Goal: Transaction & Acquisition: Purchase product/service

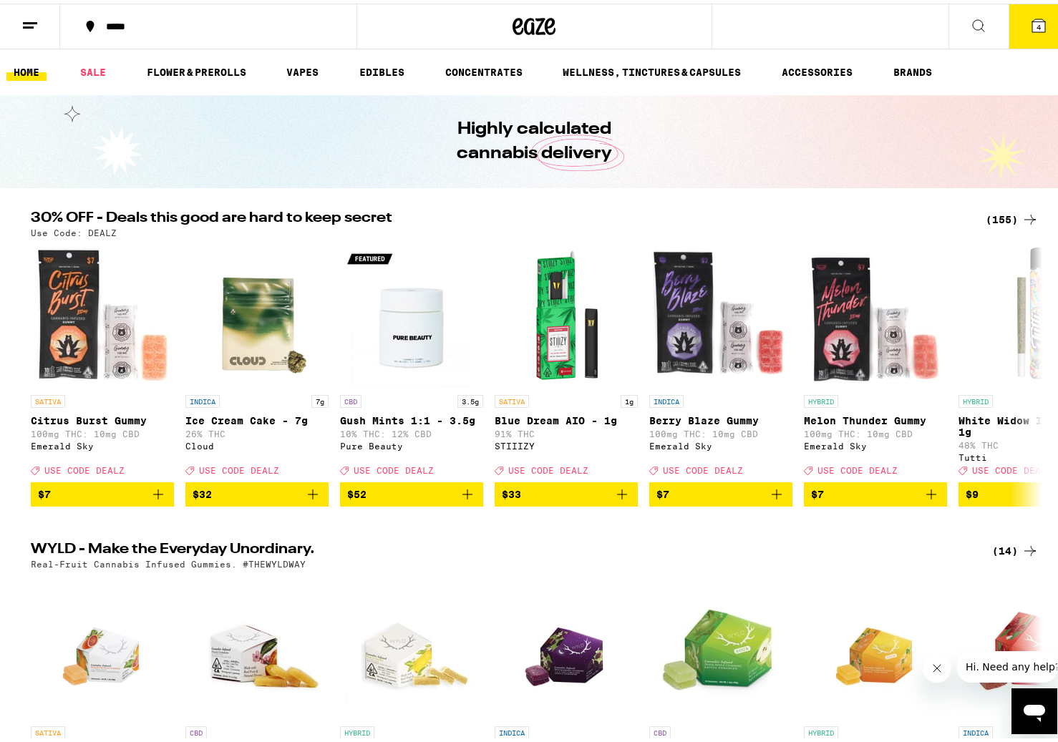
click at [199, 182] on div "Highly calculated cannabis delivery" at bounding box center [534, 138] width 1068 height 93
click at [1003, 216] on div "(155)" at bounding box center [1011, 216] width 53 height 17
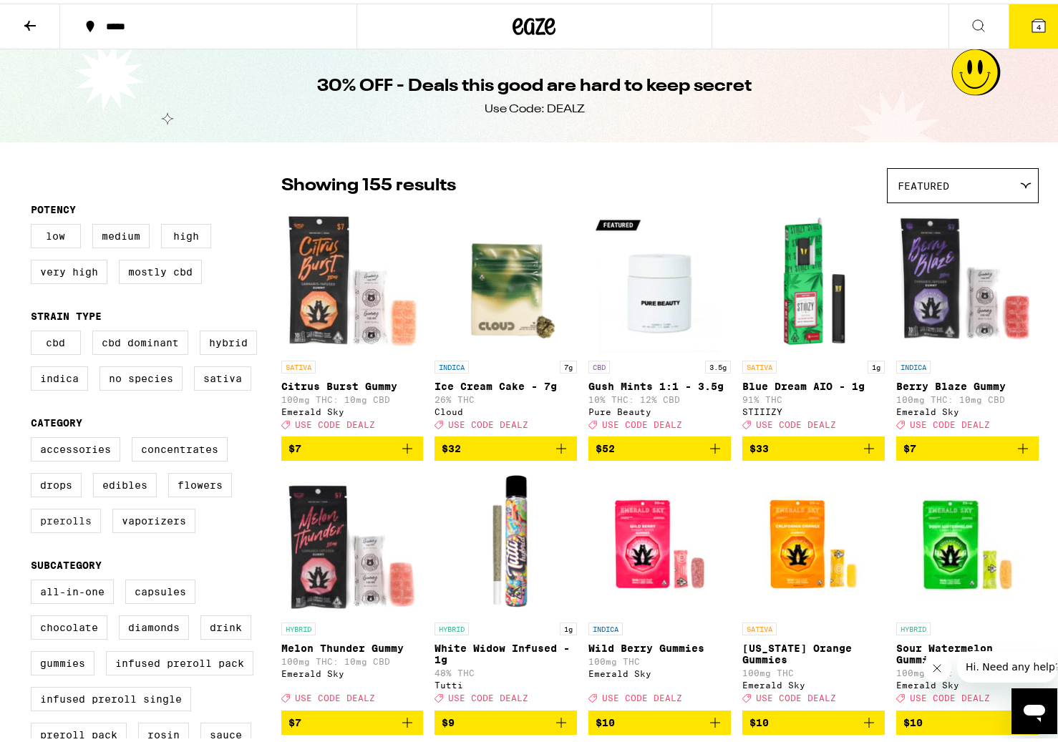
click at [67, 530] on label "Prerolls" at bounding box center [66, 517] width 70 height 24
click at [34, 437] on input "Prerolls" at bounding box center [34, 436] width 1 height 1
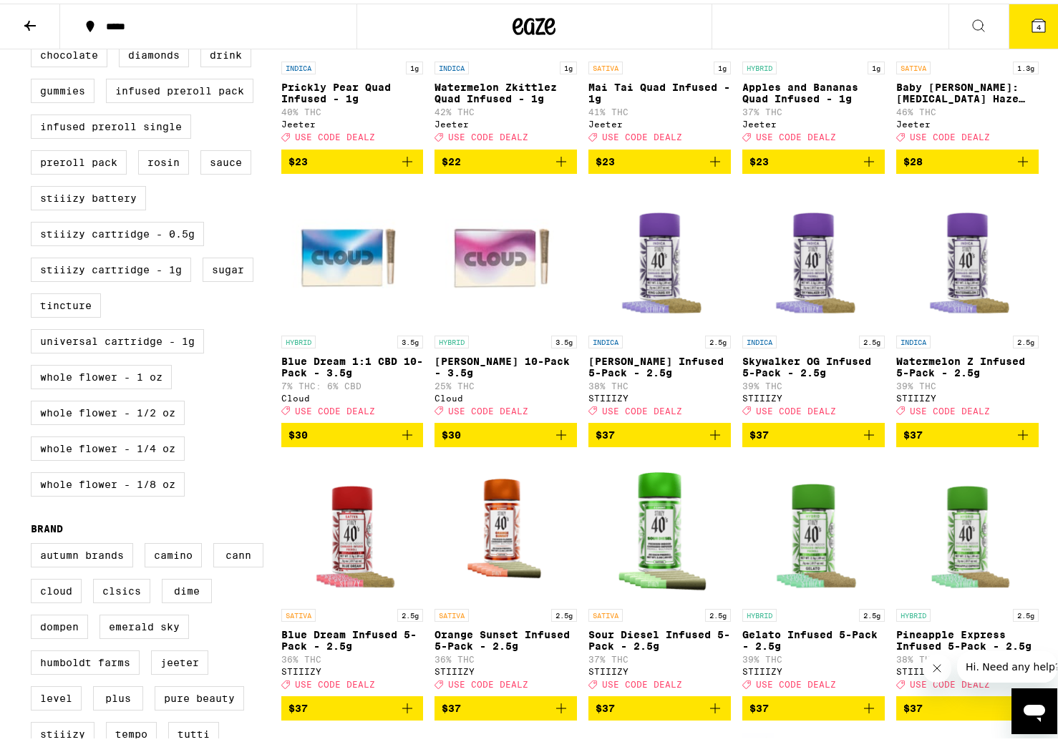
scroll to position [577, 0]
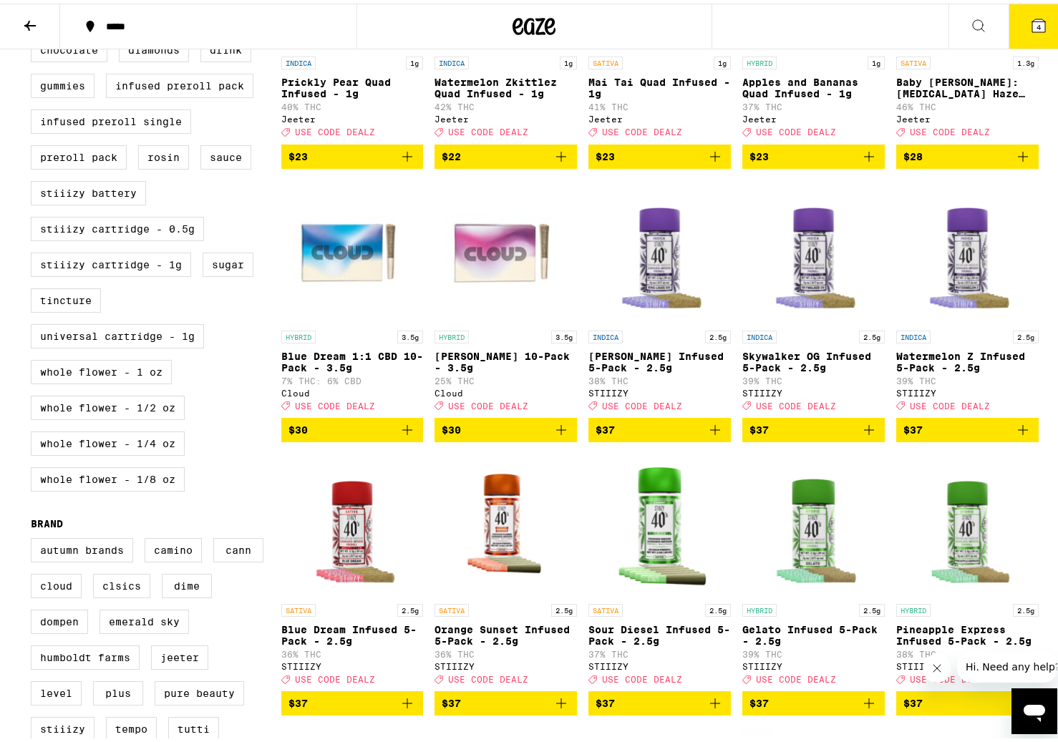
click at [556, 431] on icon "Add to bag" at bounding box center [561, 426] width 10 height 10
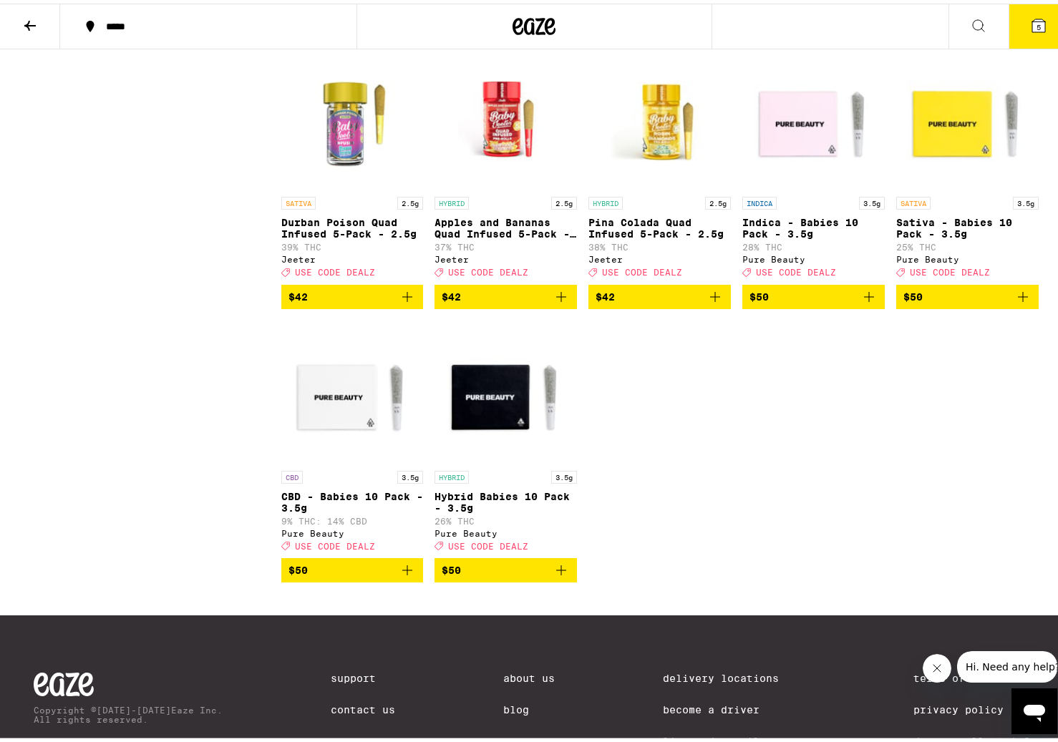
scroll to position [1576, 0]
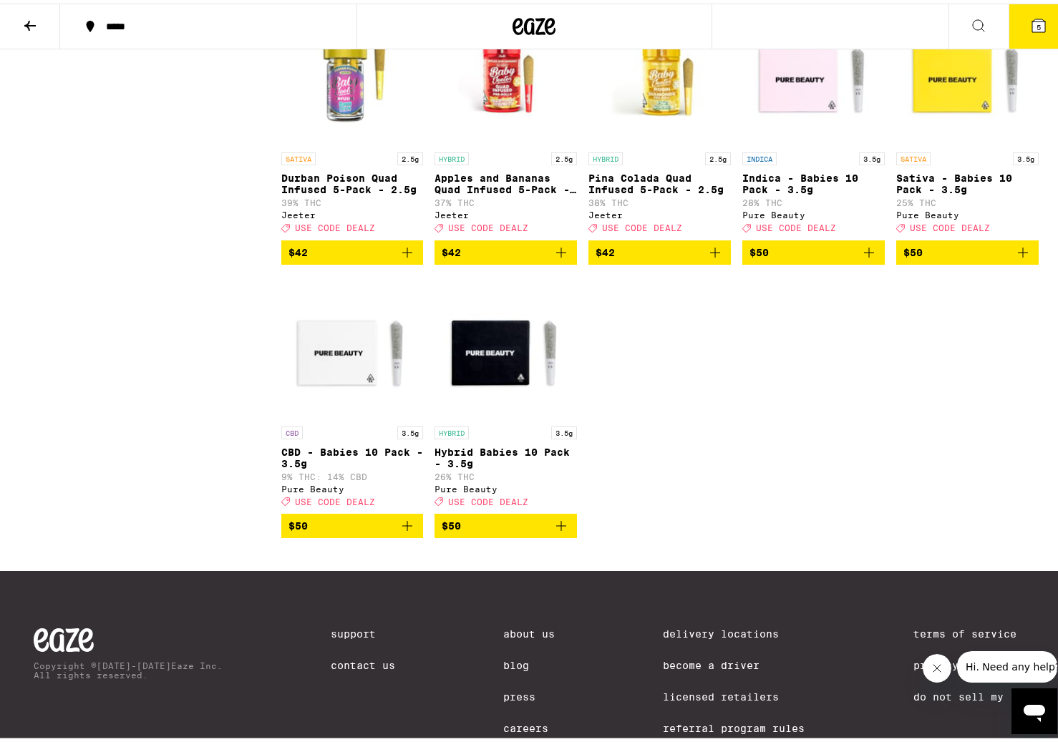
click at [494, 392] on img "Open page for Hybrid Babies 10 Pack - 3.5g from Pure Beauty" at bounding box center [505, 344] width 142 height 143
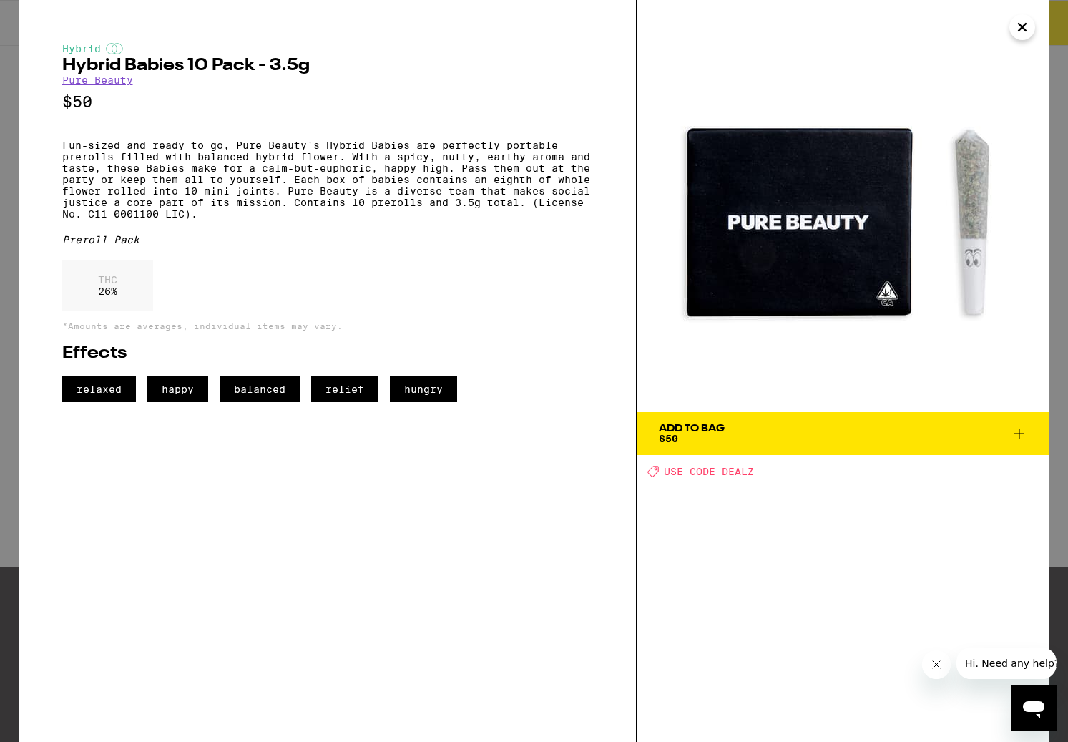
click at [1014, 34] on icon "Close" at bounding box center [1022, 26] width 17 height 21
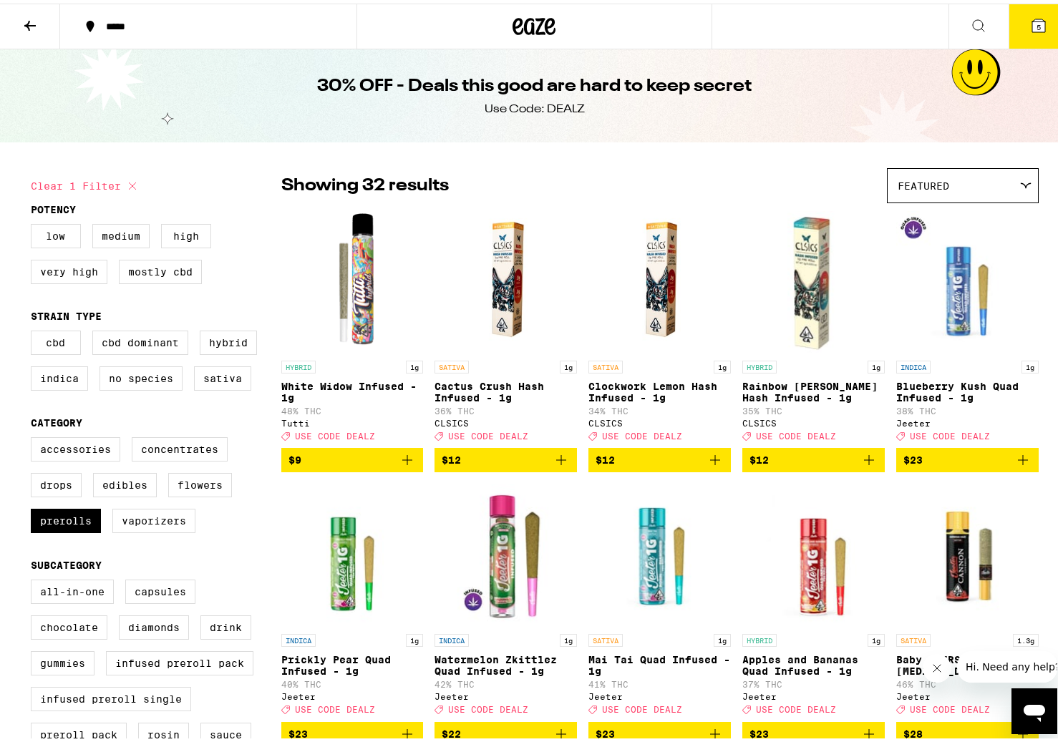
click at [128, 186] on icon at bounding box center [132, 182] width 17 height 17
checkbox input "false"
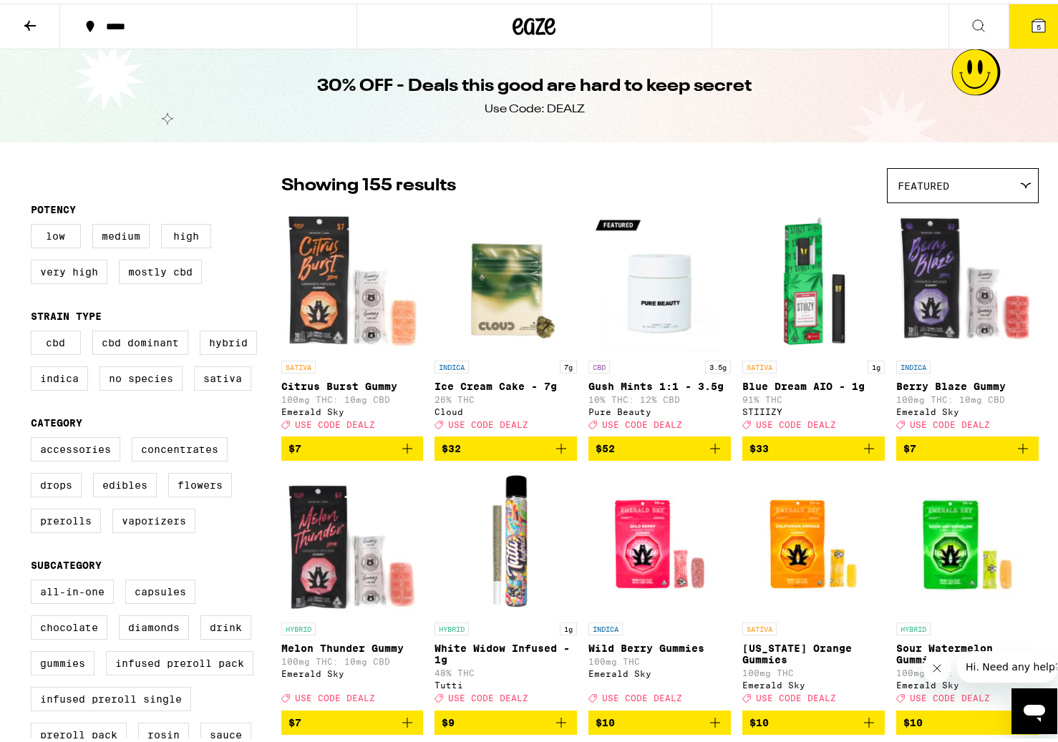
scroll to position [72, 0]
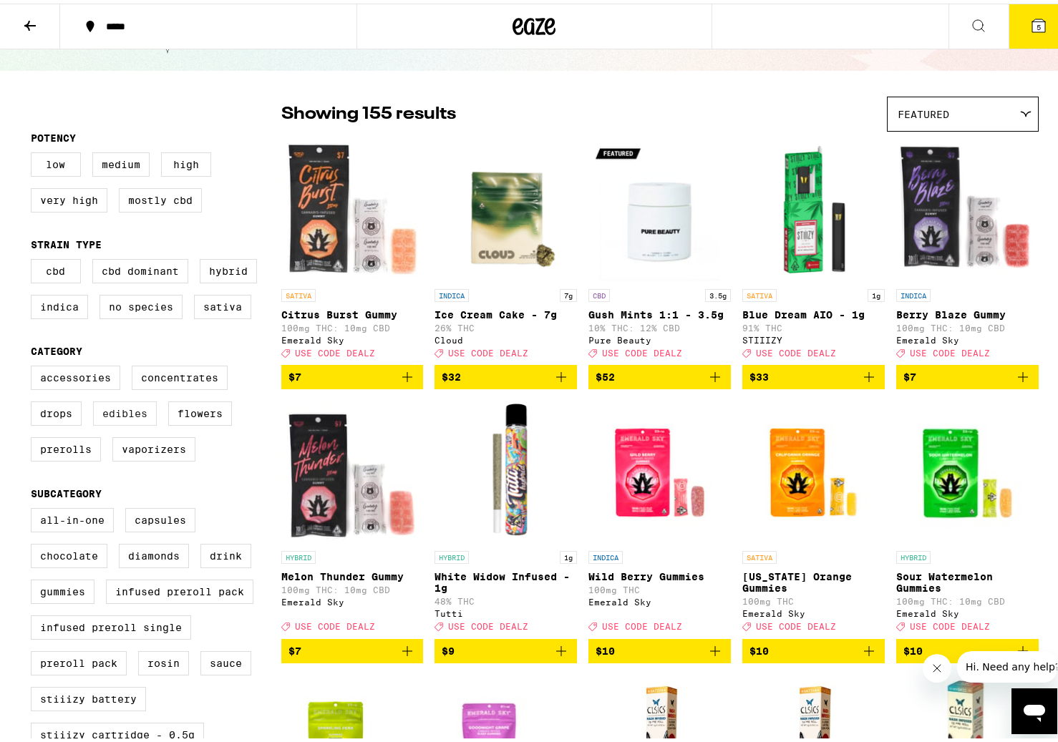
click at [120, 422] on label "Edibles" at bounding box center [125, 410] width 64 height 24
click at [34, 365] on input "Edibles" at bounding box center [34, 364] width 1 height 1
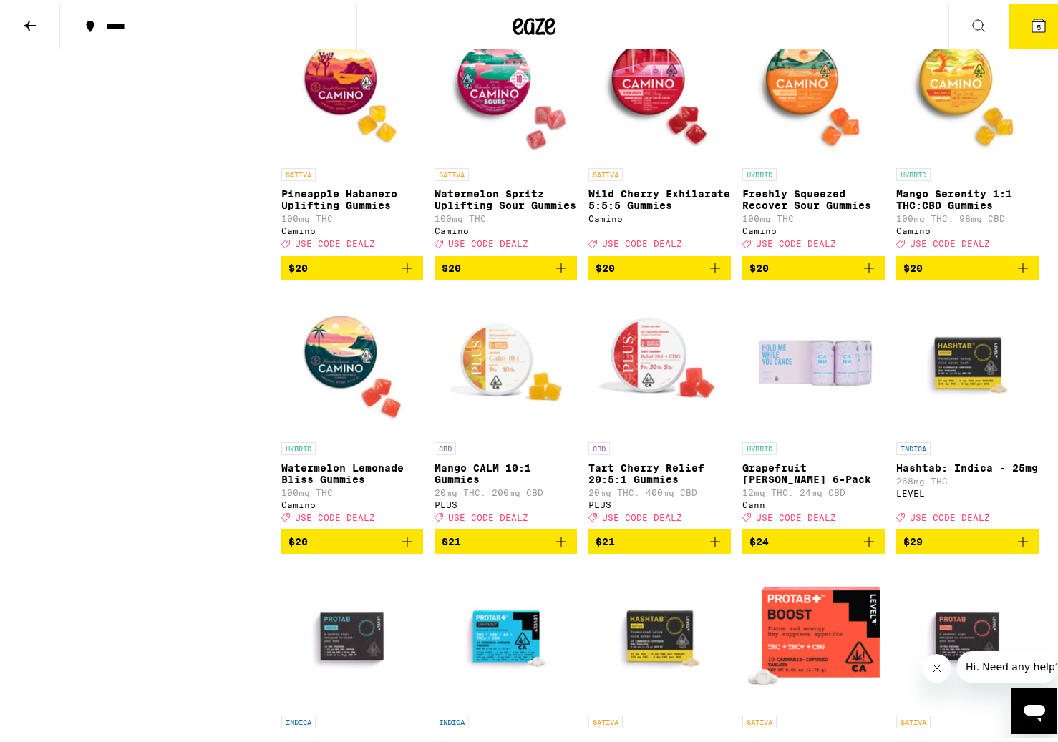
scroll to position [1557, 0]
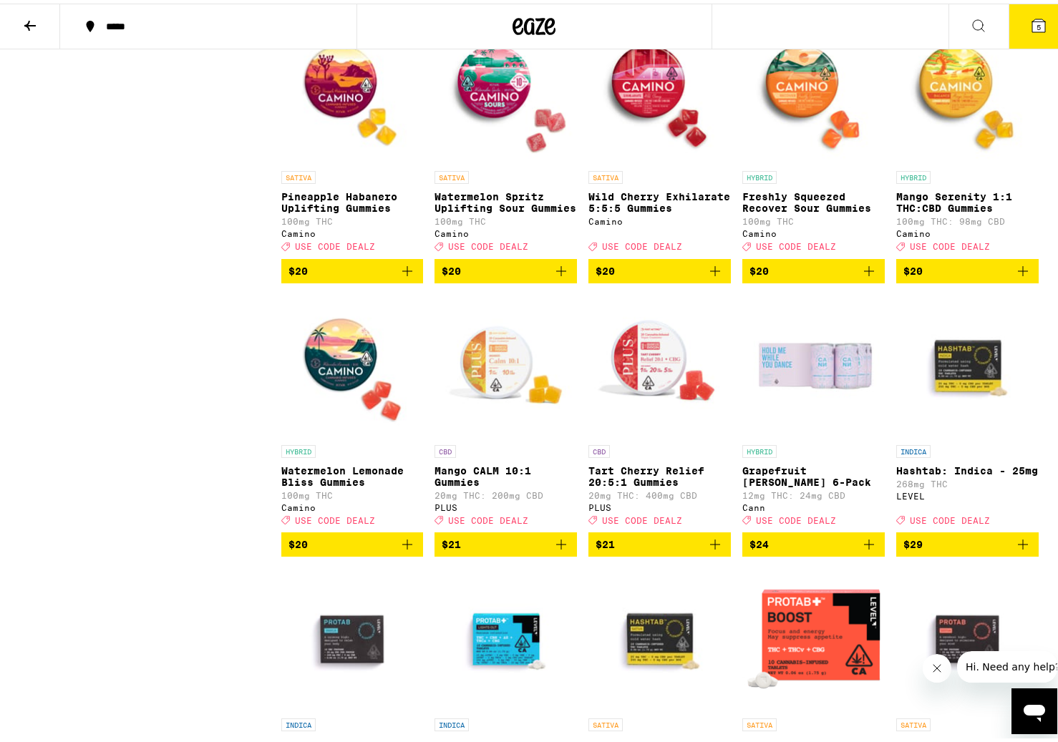
click at [761, 210] on p "Freshly Squeezed Recover Sour Gummies" at bounding box center [813, 198] width 142 height 23
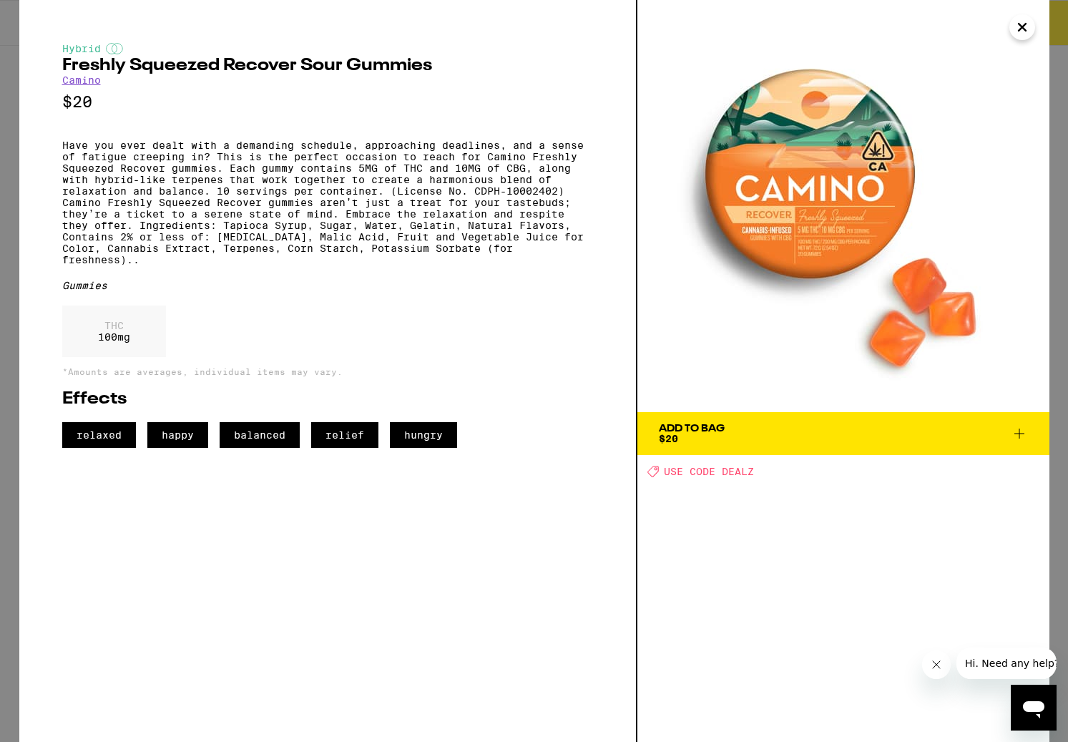
click at [1032, 34] on button "Close" at bounding box center [1023, 27] width 26 height 26
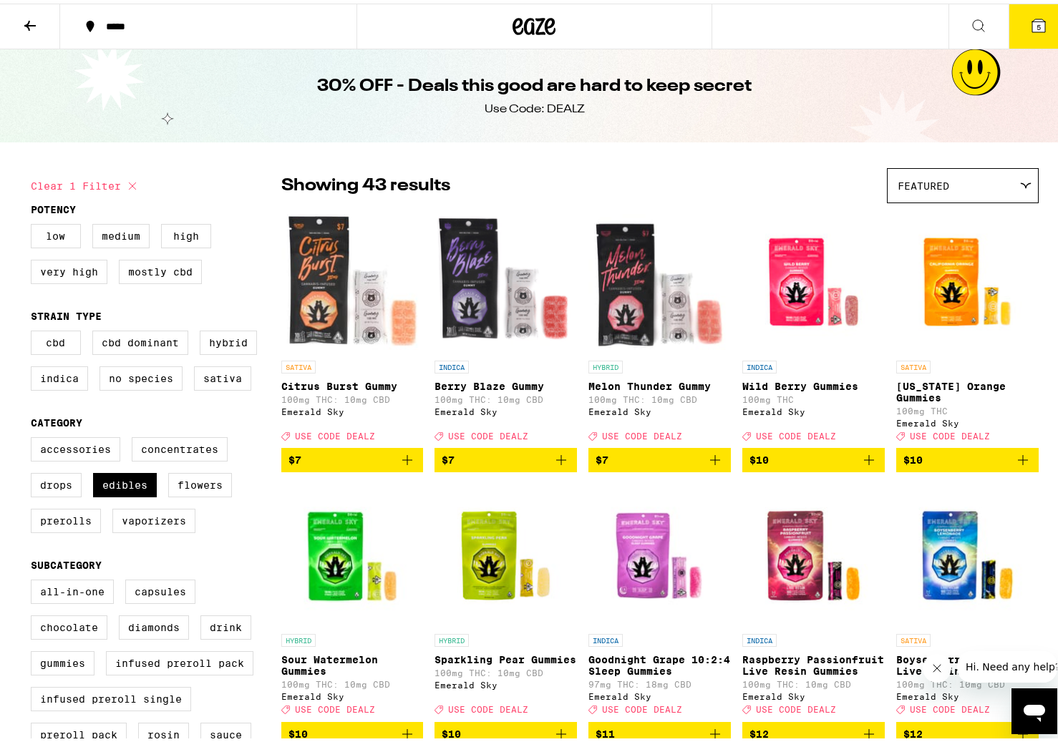
click at [124, 184] on icon at bounding box center [132, 182] width 17 height 17
checkbox input "false"
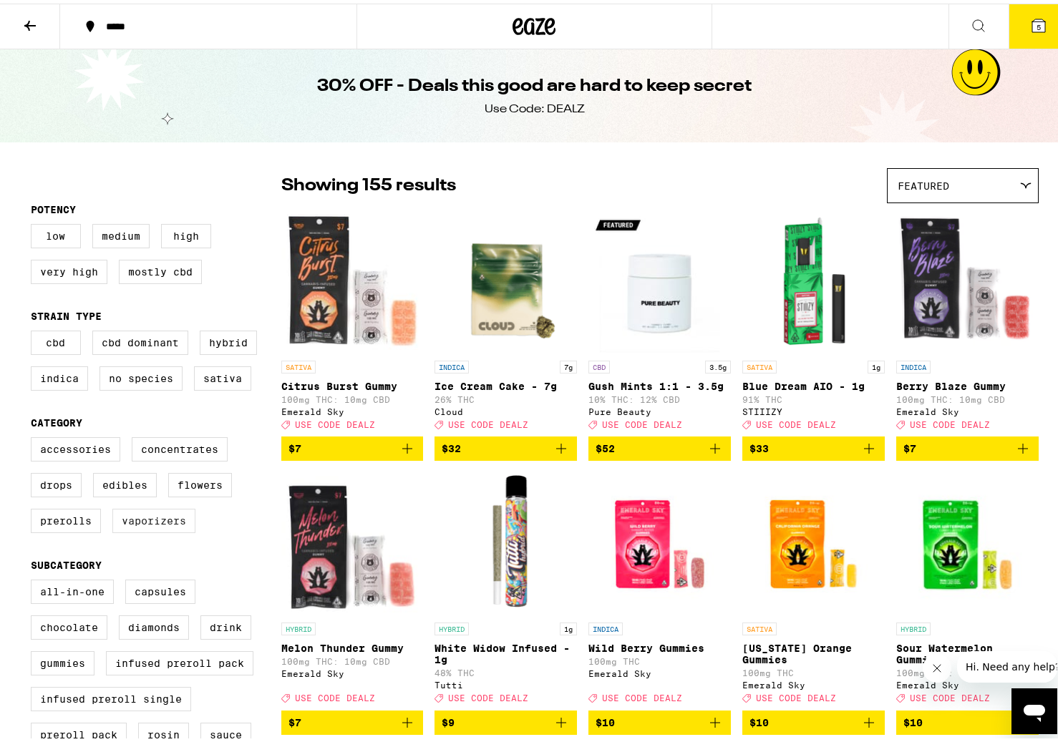
click at [175, 528] on label "Vaporizers" at bounding box center [153, 517] width 83 height 24
click at [34, 437] on input "Vaporizers" at bounding box center [34, 436] width 1 height 1
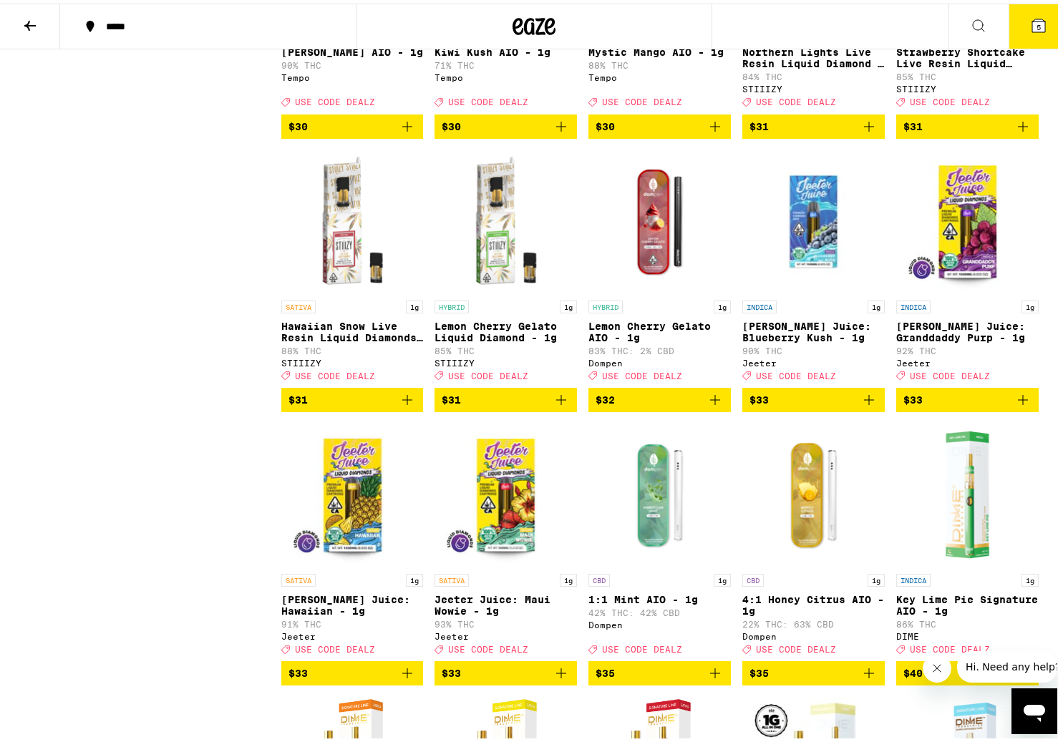
scroll to position [1687, 0]
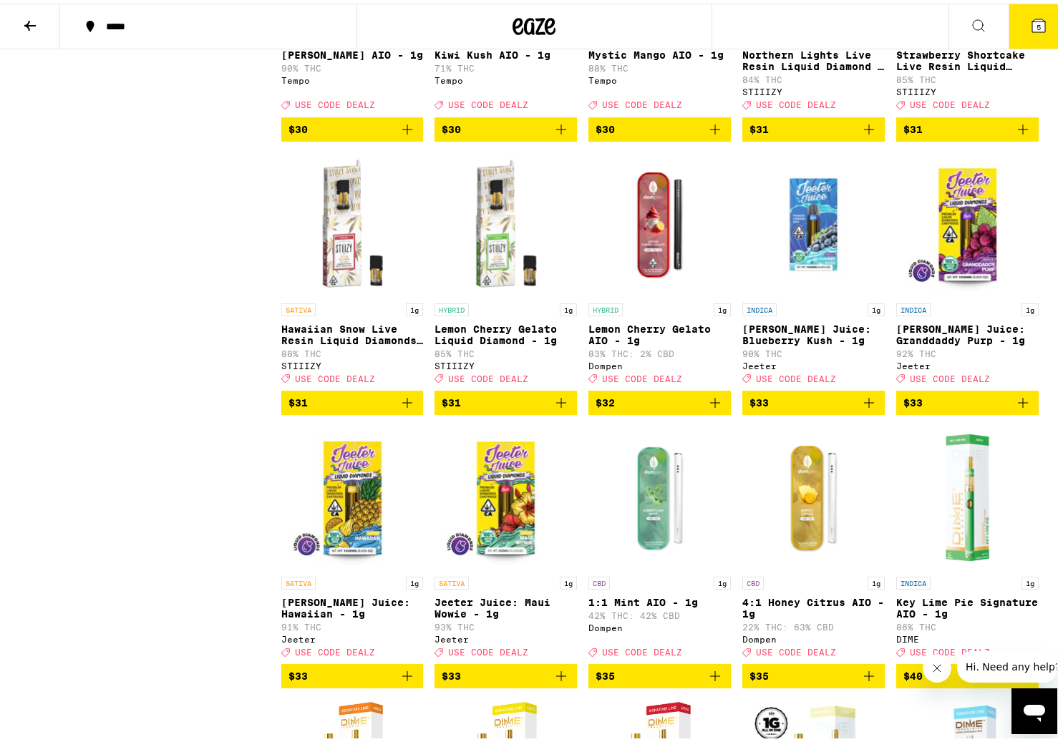
click at [798, 276] on img "Open page for Jeeter Juice: Blueberry Kush - 1g from Jeeter" at bounding box center [813, 221] width 142 height 143
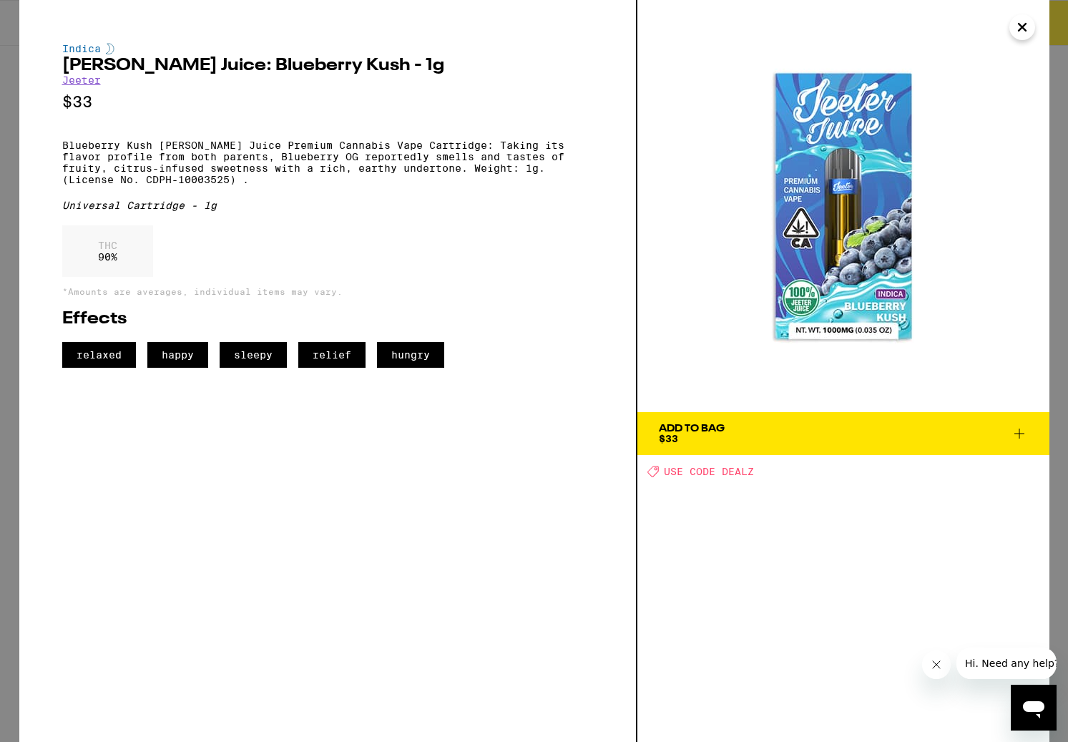
click at [1028, 26] on icon "Close" at bounding box center [1022, 26] width 17 height 21
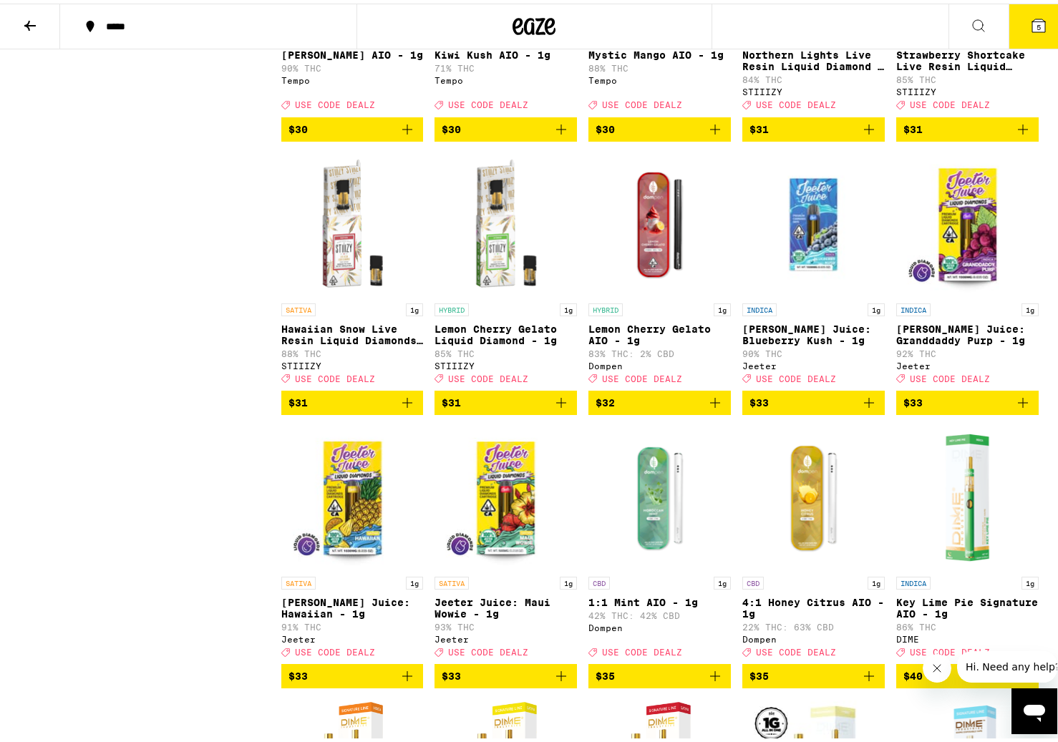
click at [964, 293] on img "Open page for Jeeter Juice: Granddaddy Purp - 1g from Jeeter" at bounding box center [967, 221] width 142 height 143
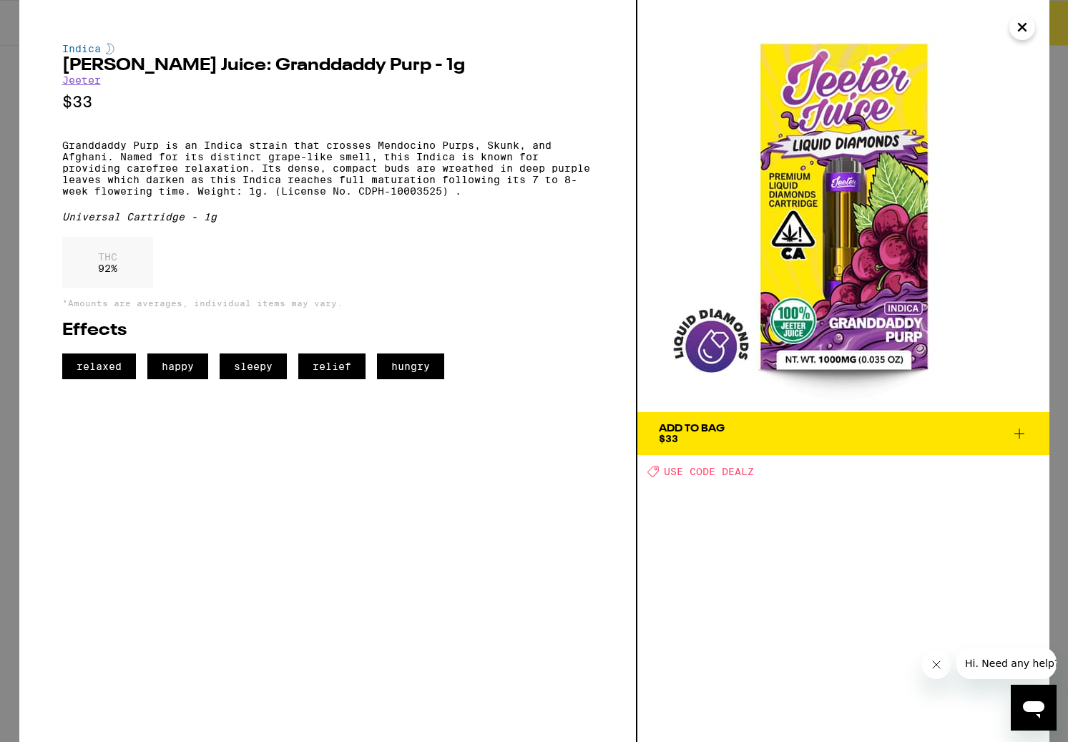
click at [1019, 26] on icon "Close" at bounding box center [1022, 26] width 17 height 21
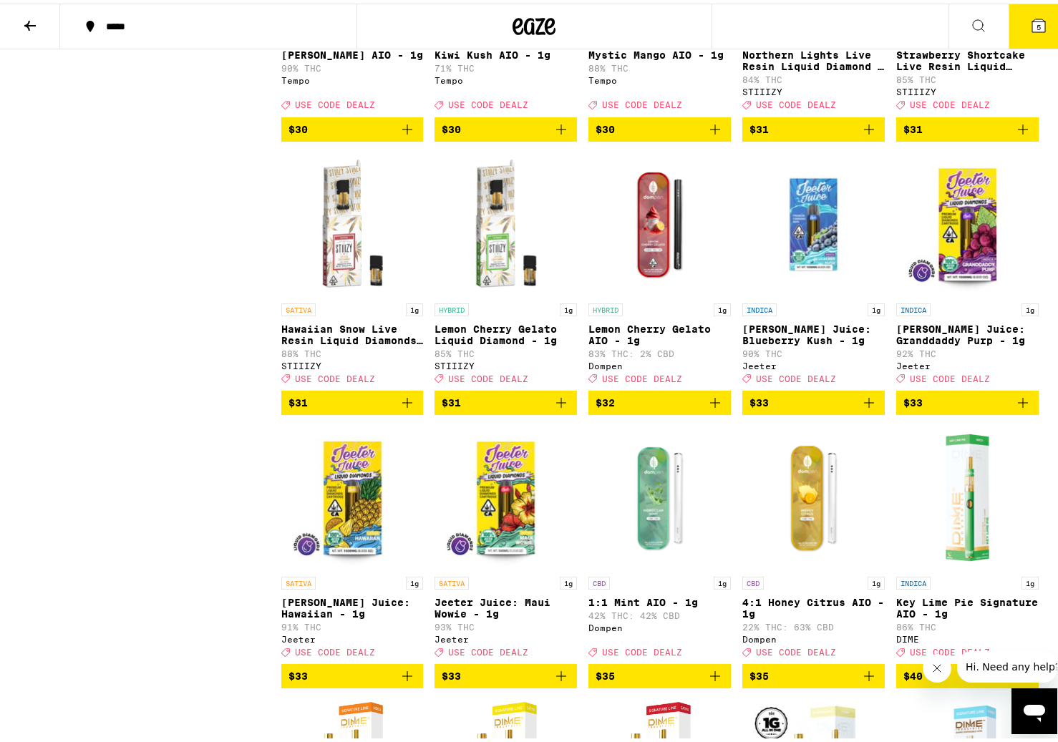
click at [1021, 408] on icon "Add to bag" at bounding box center [1022, 399] width 17 height 17
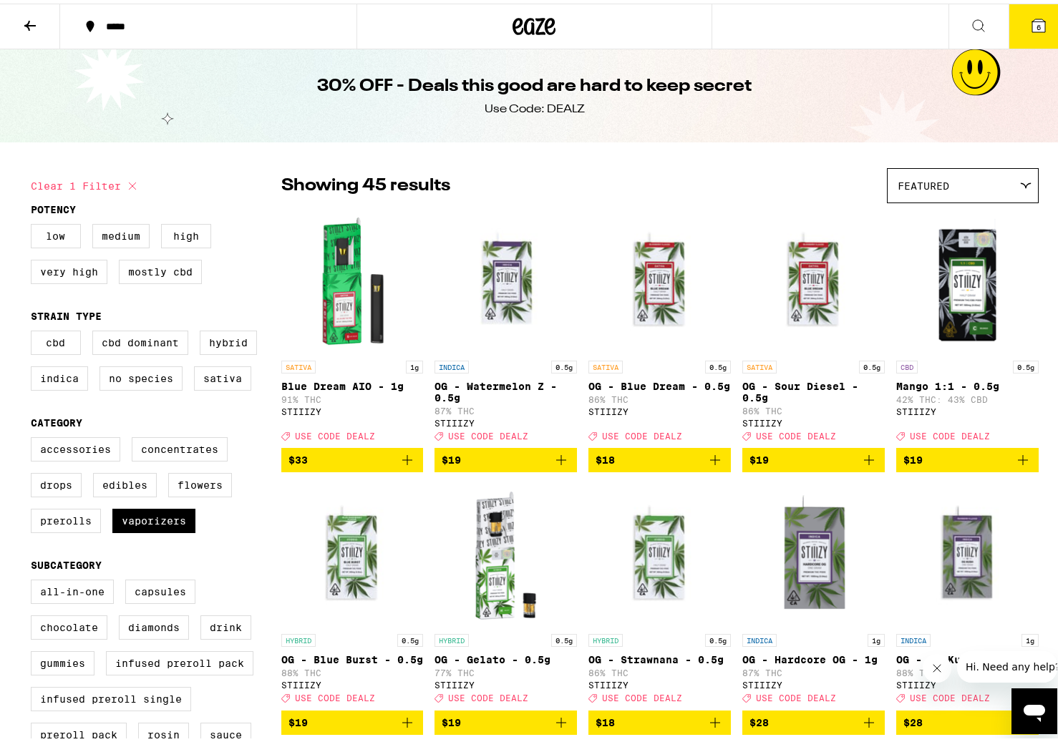
click at [984, 296] on img "Open page for Mango 1:1 - 0.5g from STIIIZY" at bounding box center [967, 278] width 142 height 143
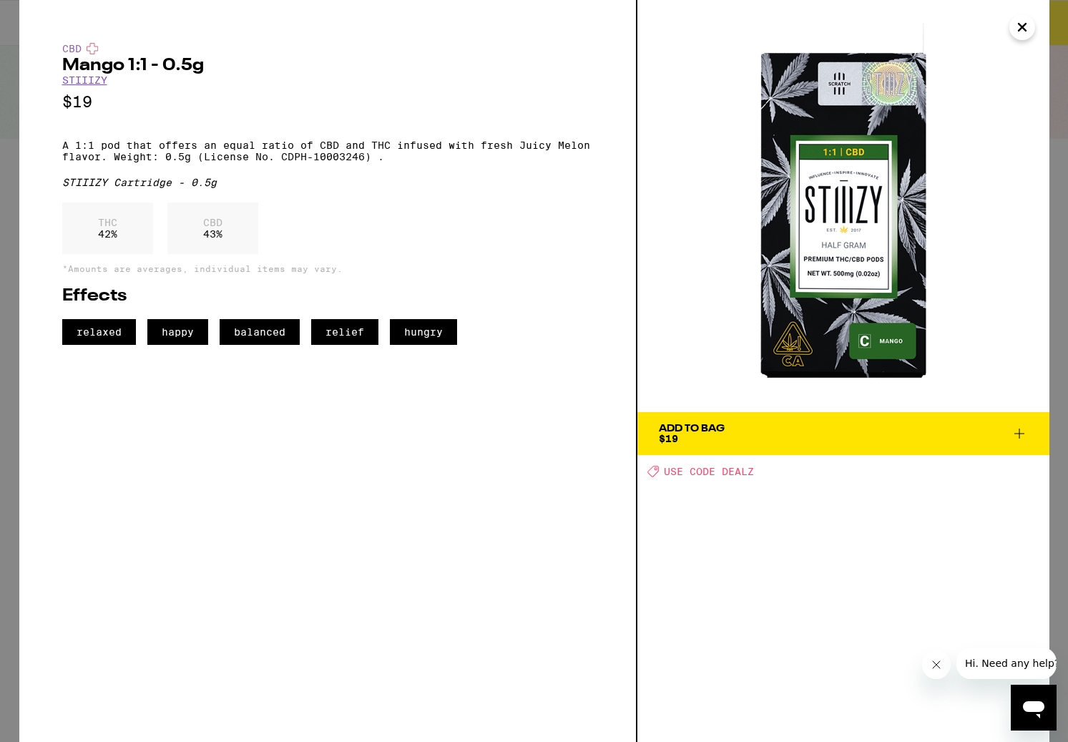
click at [1023, 24] on icon "Close" at bounding box center [1022, 26] width 17 height 21
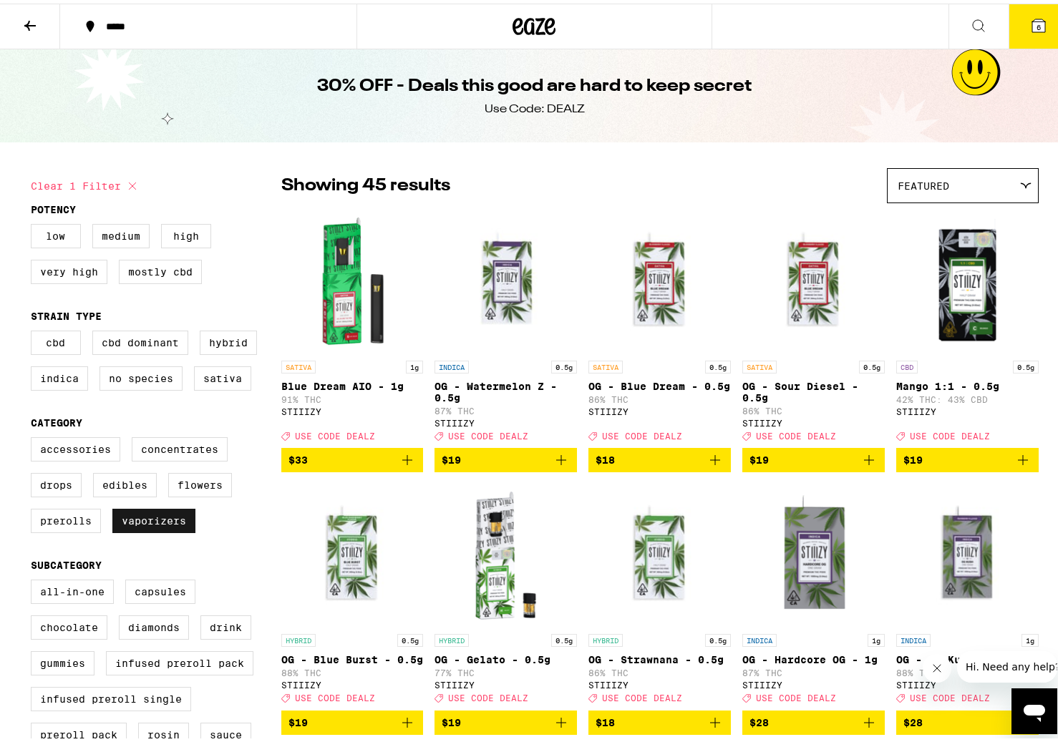
click at [150, 525] on label "Vaporizers" at bounding box center [153, 517] width 83 height 24
click at [34, 437] on input "Vaporizers" at bounding box center [34, 436] width 1 height 1
checkbox input "false"
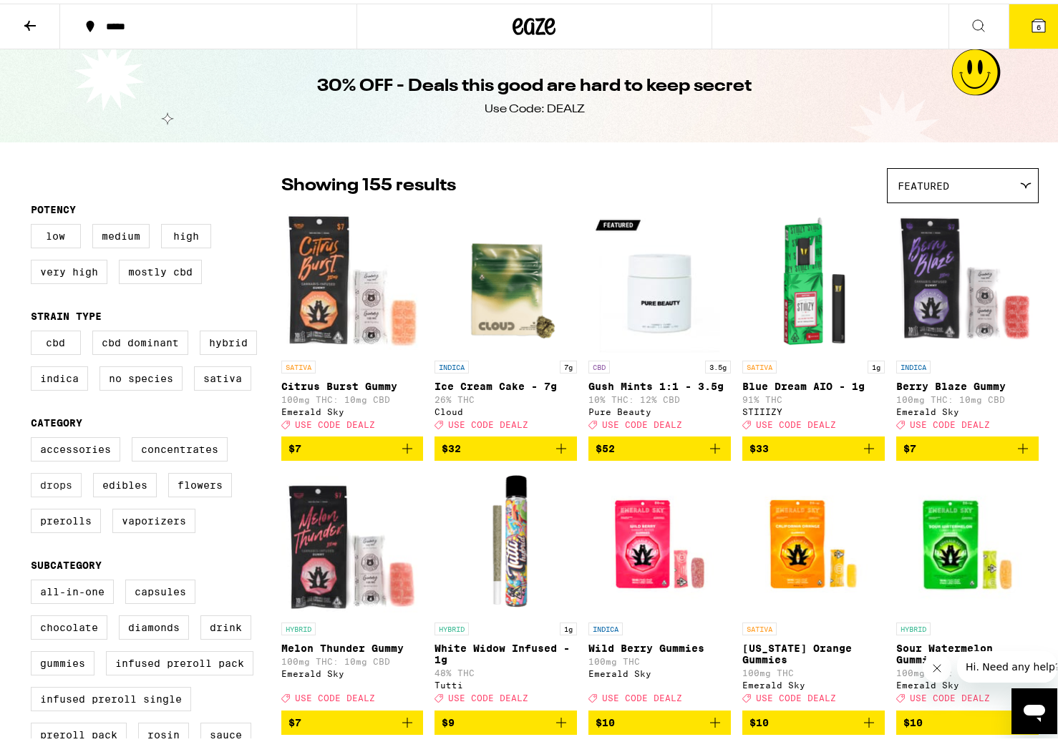
click at [65, 494] on label "Drops" at bounding box center [56, 481] width 51 height 24
click at [34, 437] on input "Drops" at bounding box center [34, 436] width 1 height 1
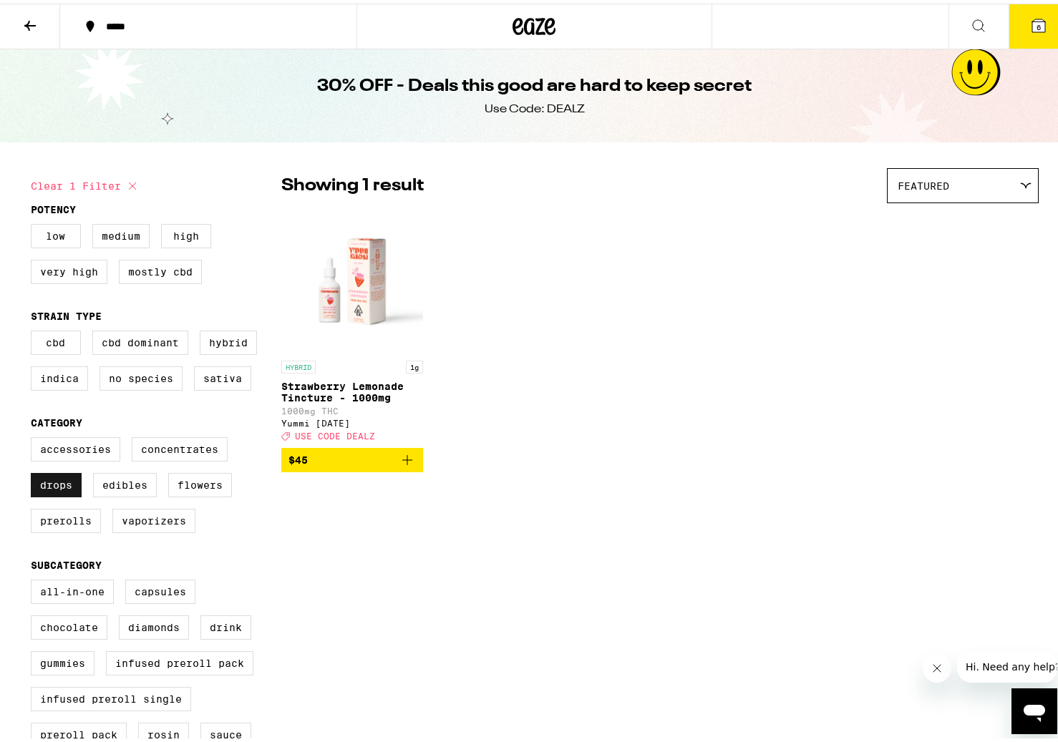
click at [65, 494] on label "Drops" at bounding box center [56, 481] width 51 height 24
click at [34, 437] on input "Drops" at bounding box center [34, 436] width 1 height 1
checkbox input "false"
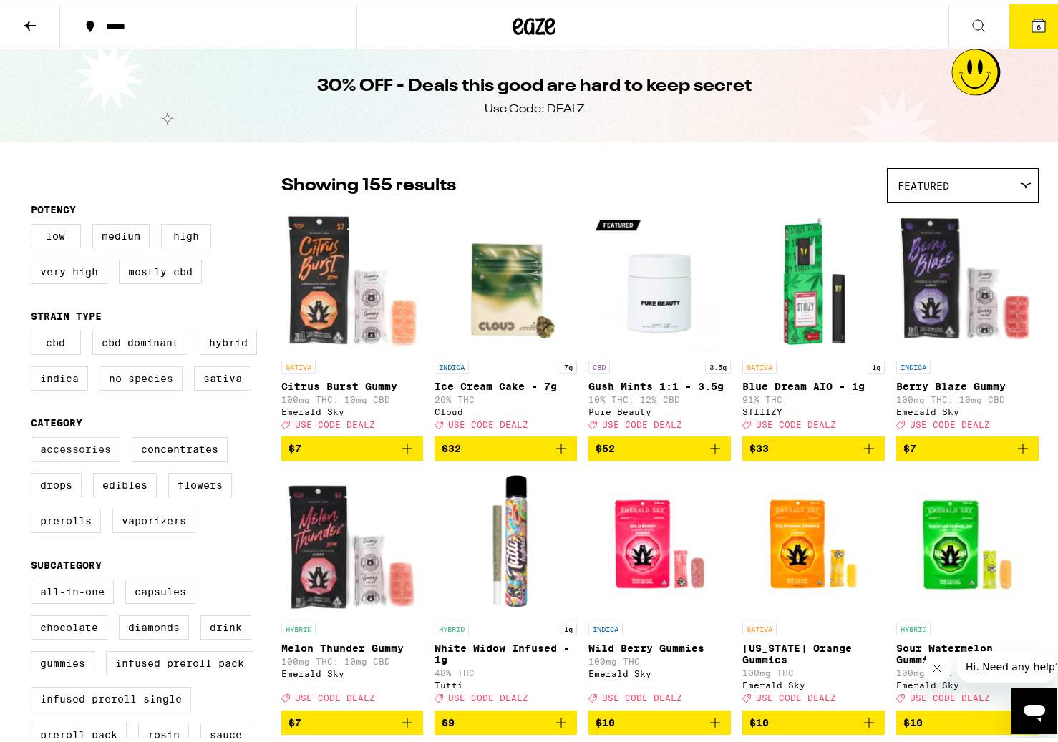
click at [82, 458] on label "Accessories" at bounding box center [75, 446] width 89 height 24
click at [34, 437] on input "Accessories" at bounding box center [34, 436] width 1 height 1
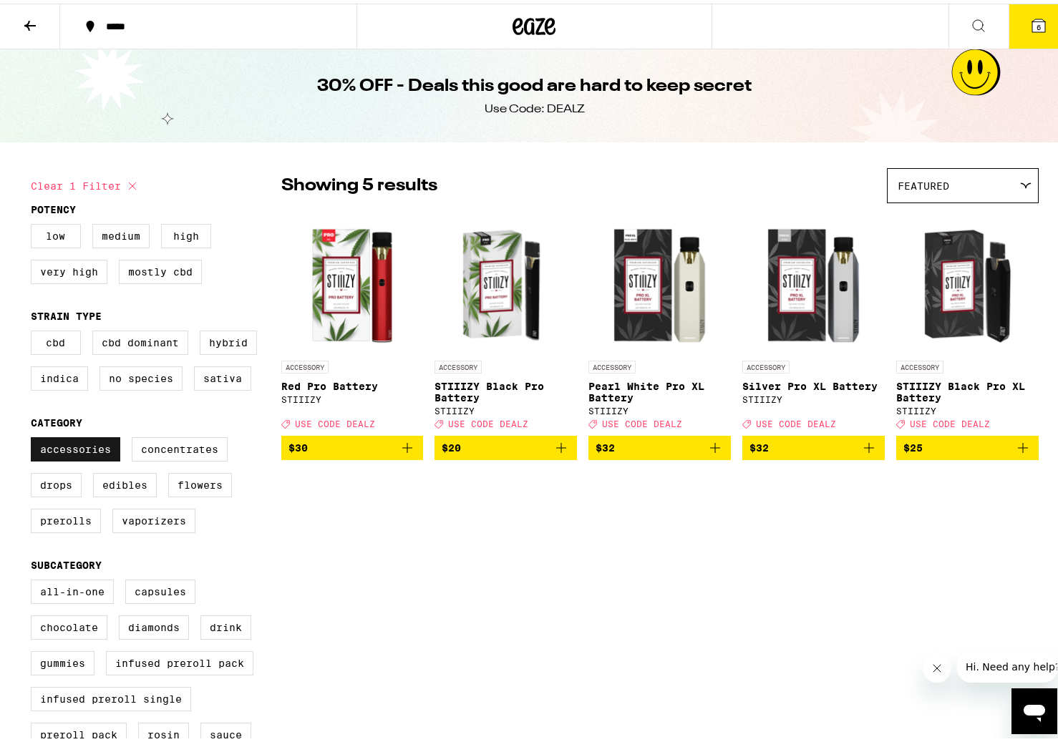
click at [82, 458] on label "Accessories" at bounding box center [75, 446] width 89 height 24
click at [34, 437] on input "Accessories" at bounding box center [34, 436] width 1 height 1
checkbox input "false"
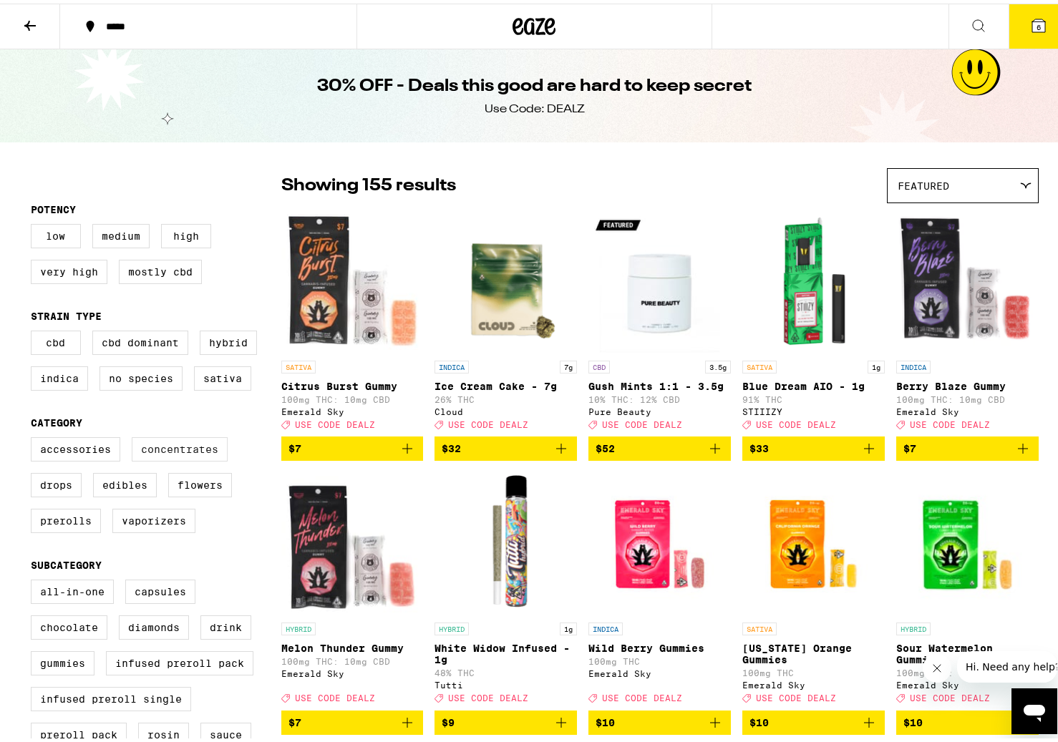
click at [180, 449] on label "Concentrates" at bounding box center [180, 446] width 96 height 24
click at [34, 437] on input "Concentrates" at bounding box center [34, 436] width 1 height 1
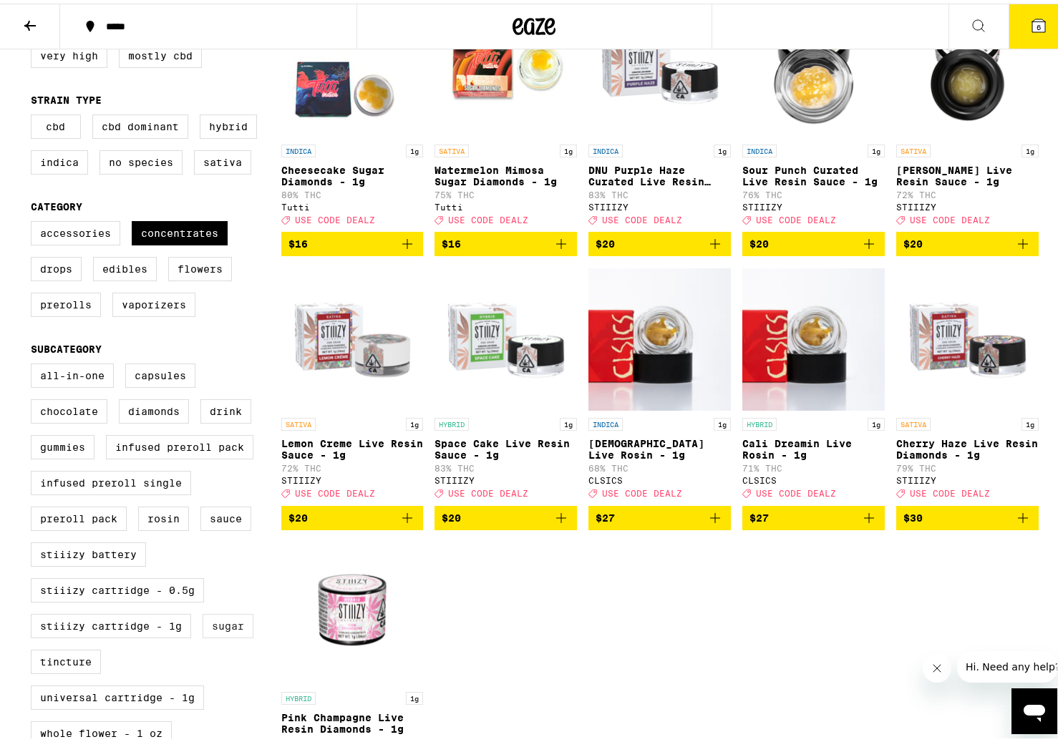
scroll to position [215, 0]
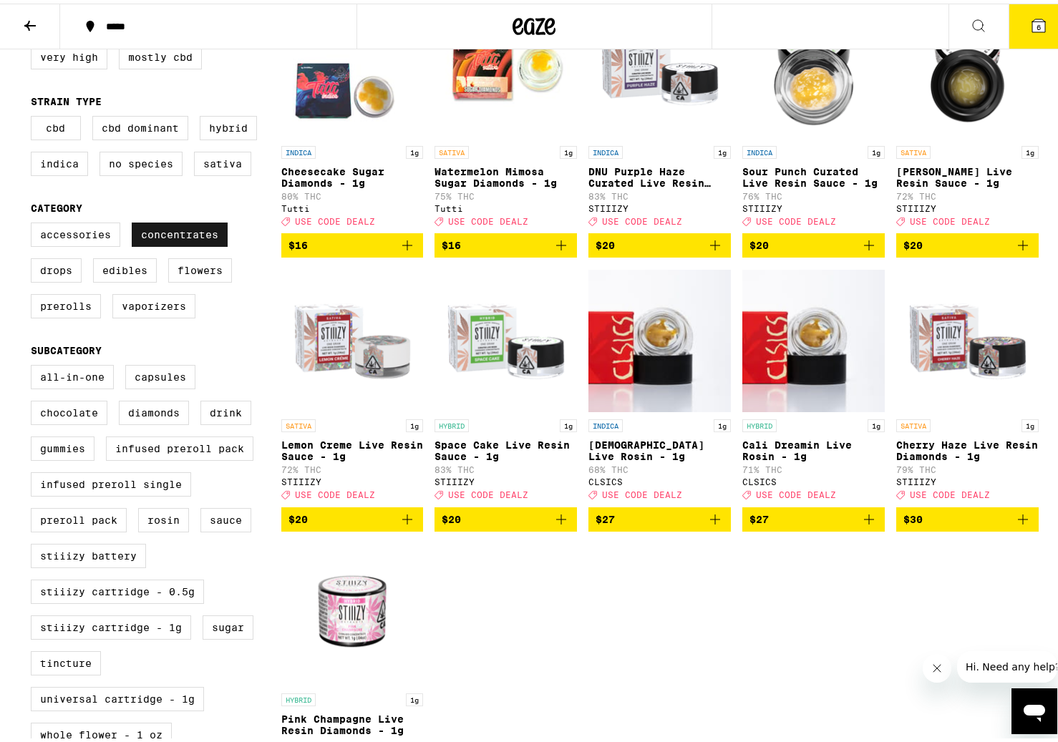
click at [196, 230] on label "Concentrates" at bounding box center [180, 231] width 96 height 24
click at [34, 222] on input "Concentrates" at bounding box center [34, 221] width 1 height 1
checkbox input "false"
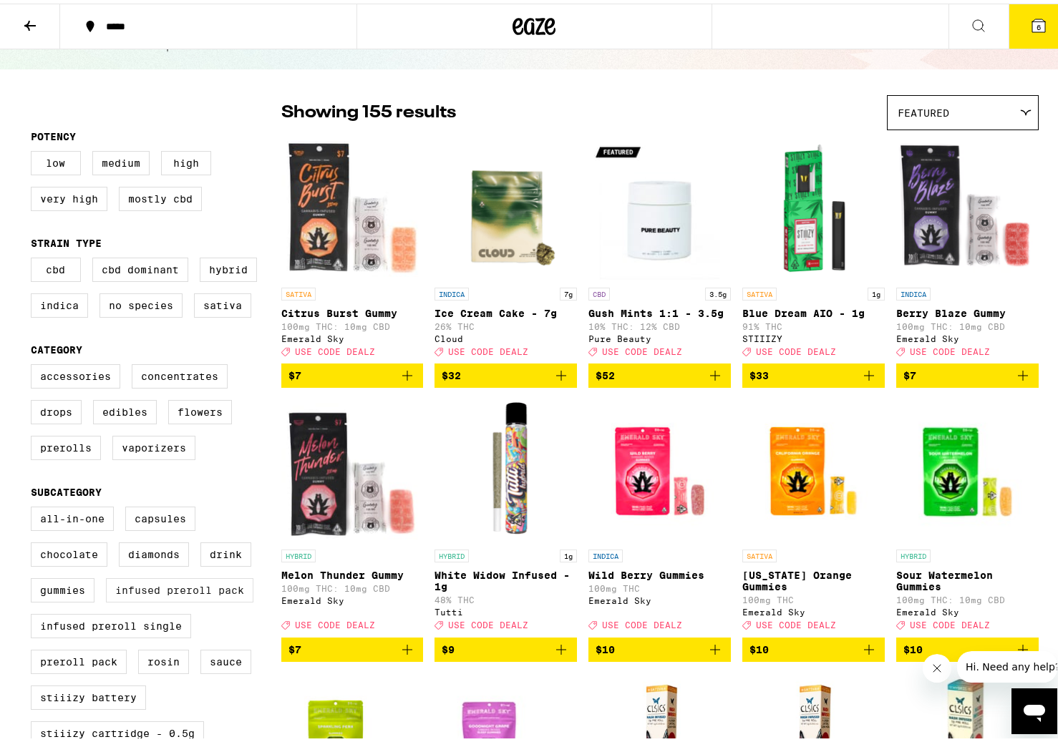
scroll to position [72, 0]
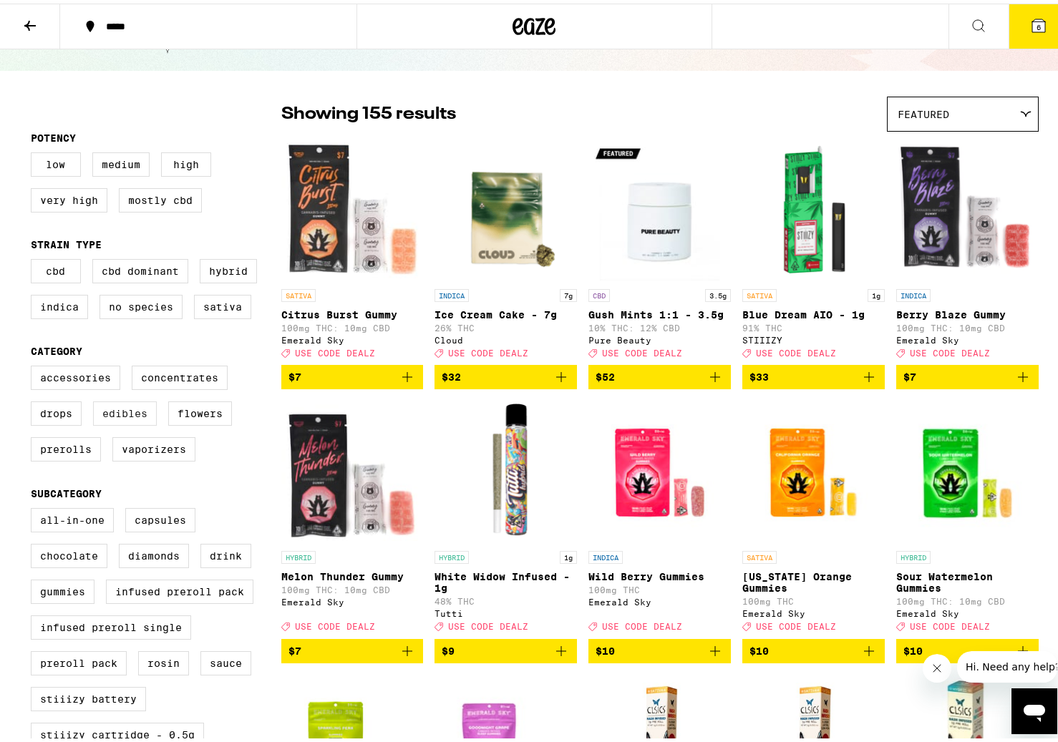
click at [139, 422] on label "Edibles" at bounding box center [125, 410] width 64 height 24
click at [34, 365] on input "Edibles" at bounding box center [34, 364] width 1 height 1
checkbox input "true"
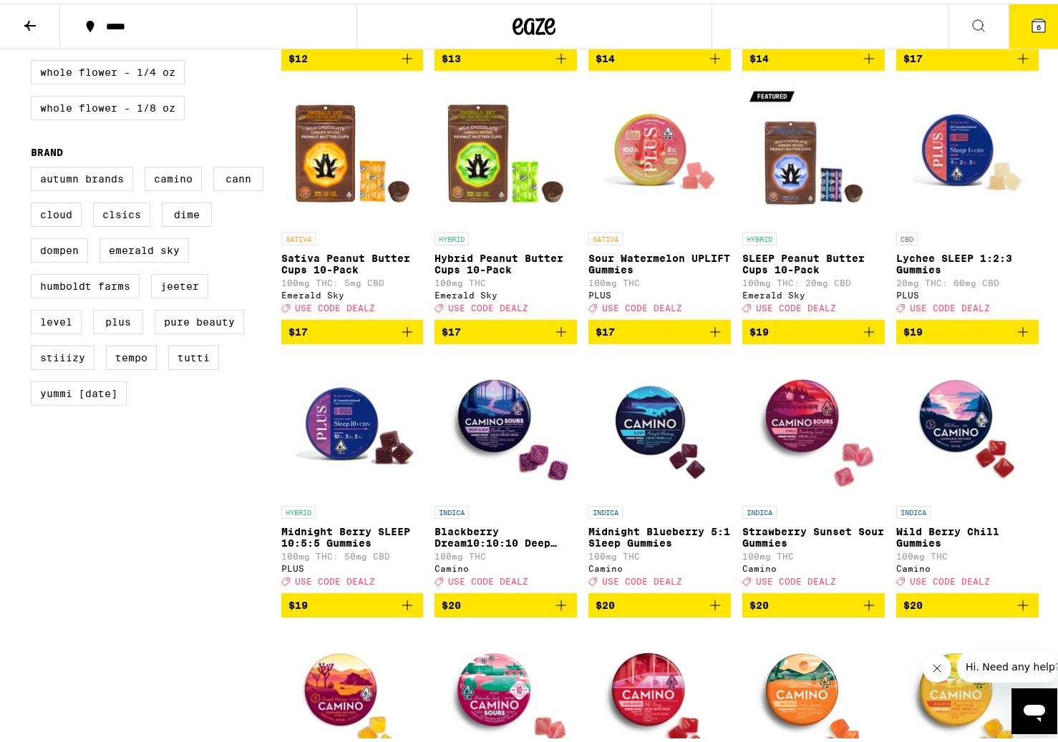
scroll to position [955, 0]
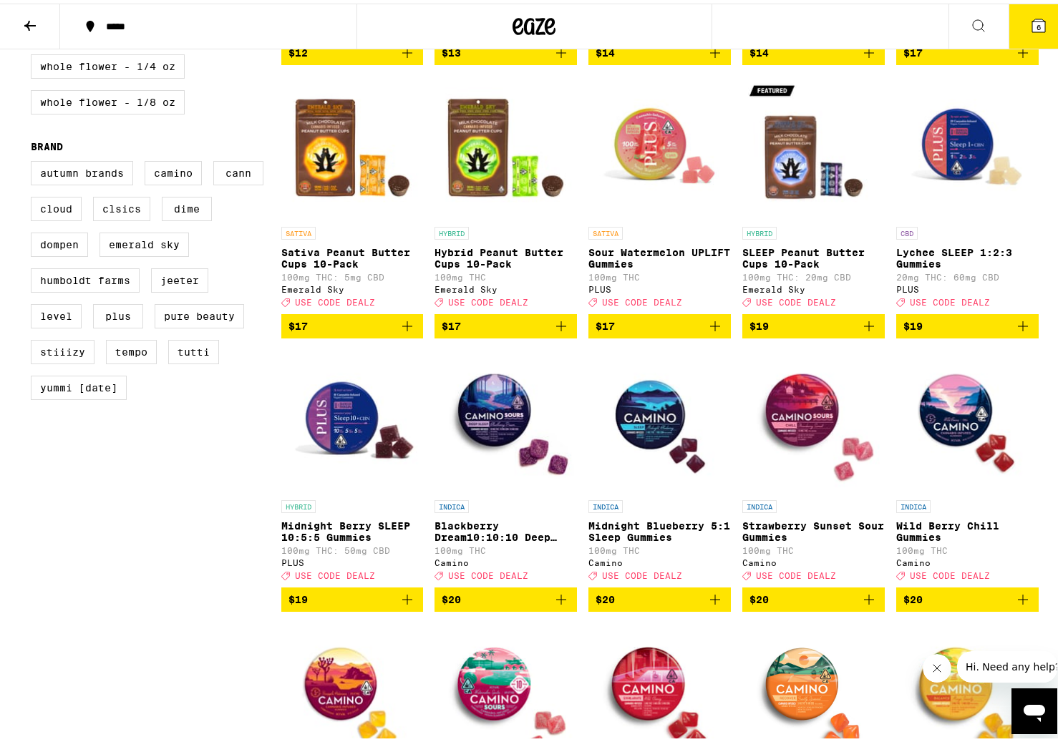
click at [560, 331] on icon "Add to bag" at bounding box center [560, 322] width 17 height 17
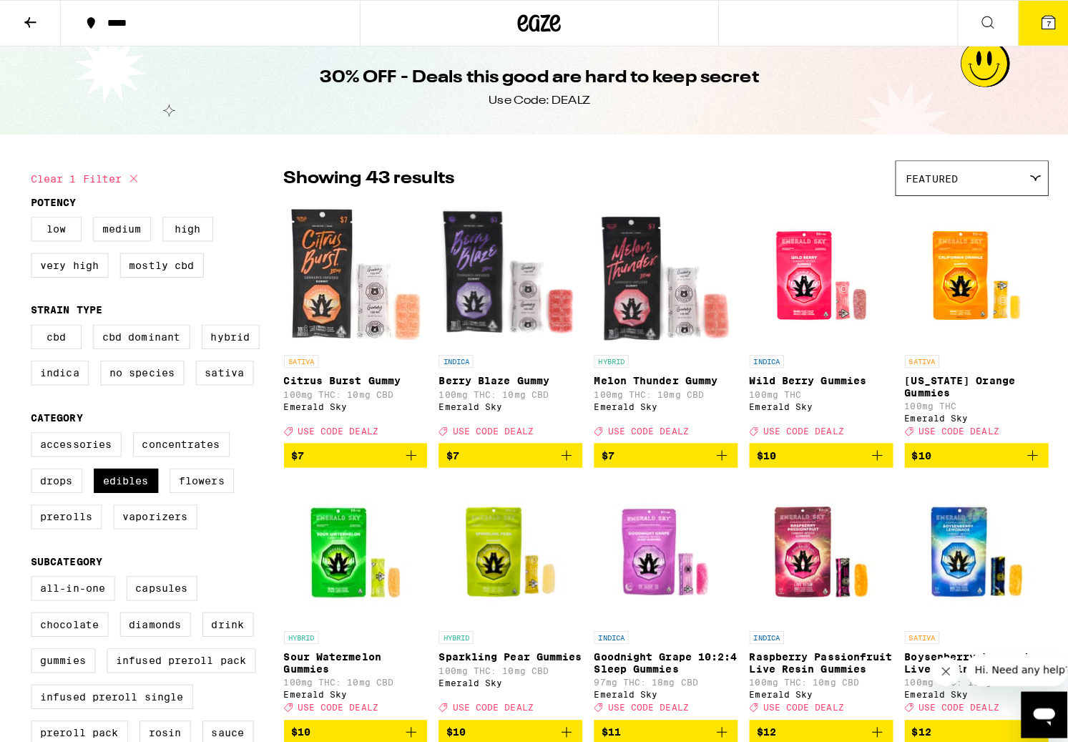
scroll to position [3, 0]
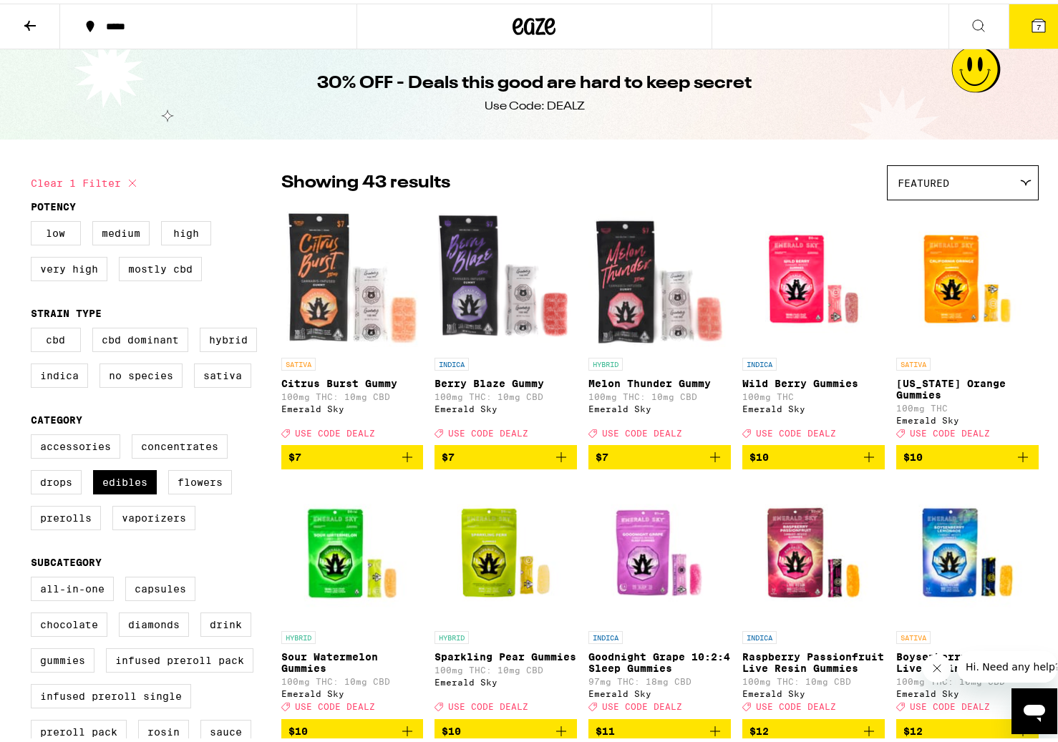
click at [1030, 29] on icon at bounding box center [1038, 22] width 17 height 17
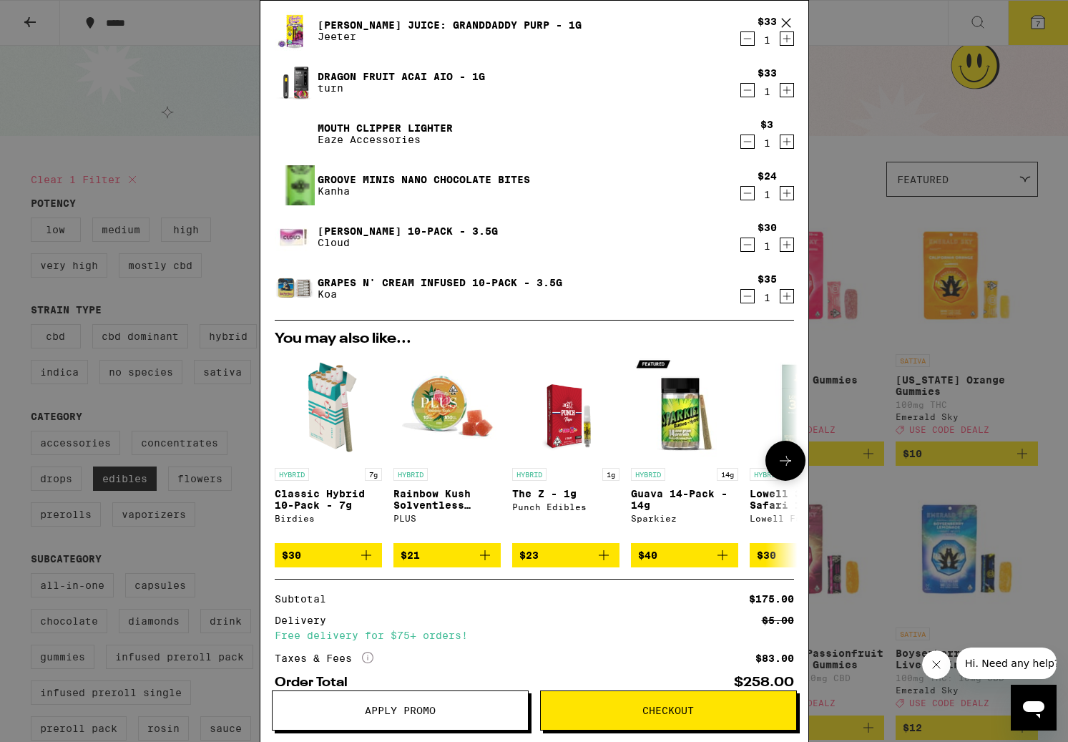
scroll to position [176, 0]
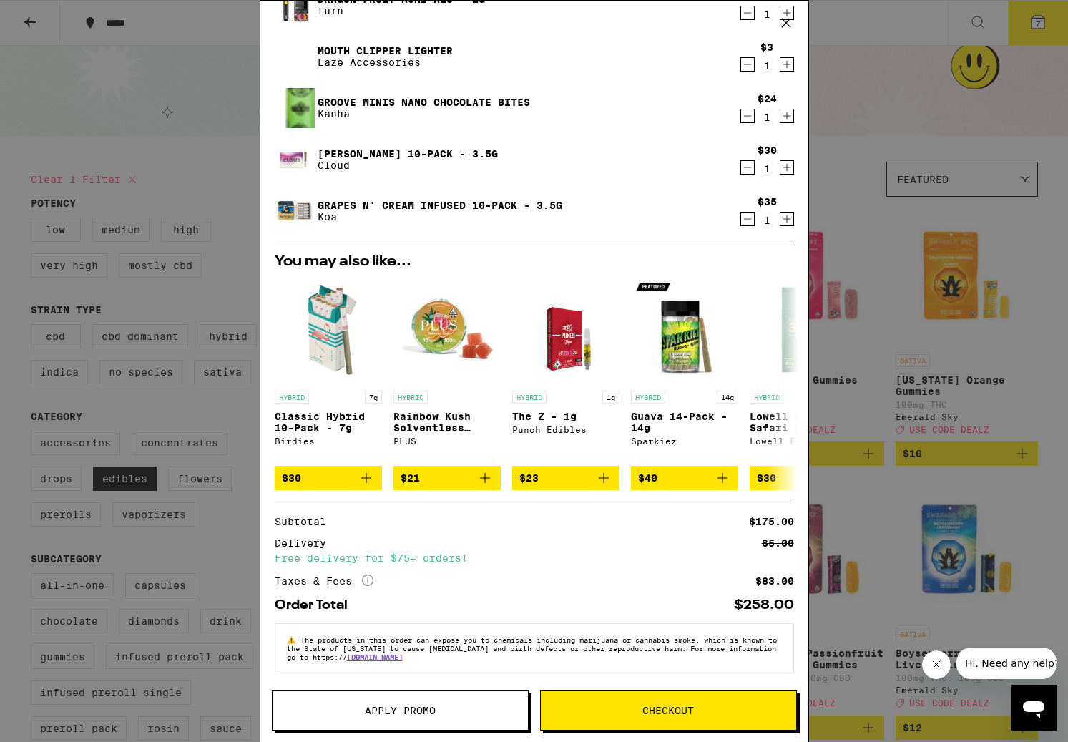
click at [397, 724] on button "Apply Promo" at bounding box center [400, 711] width 257 height 40
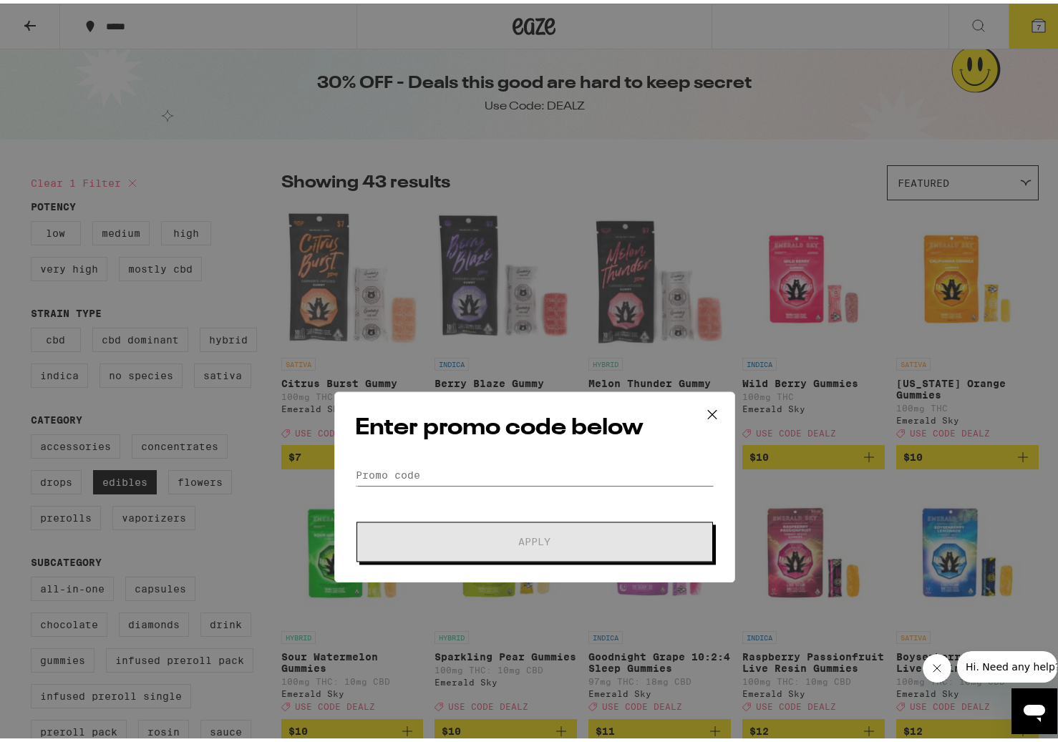
click at [409, 367] on input "Promo Code" at bounding box center [534, 358] width 359 height 21
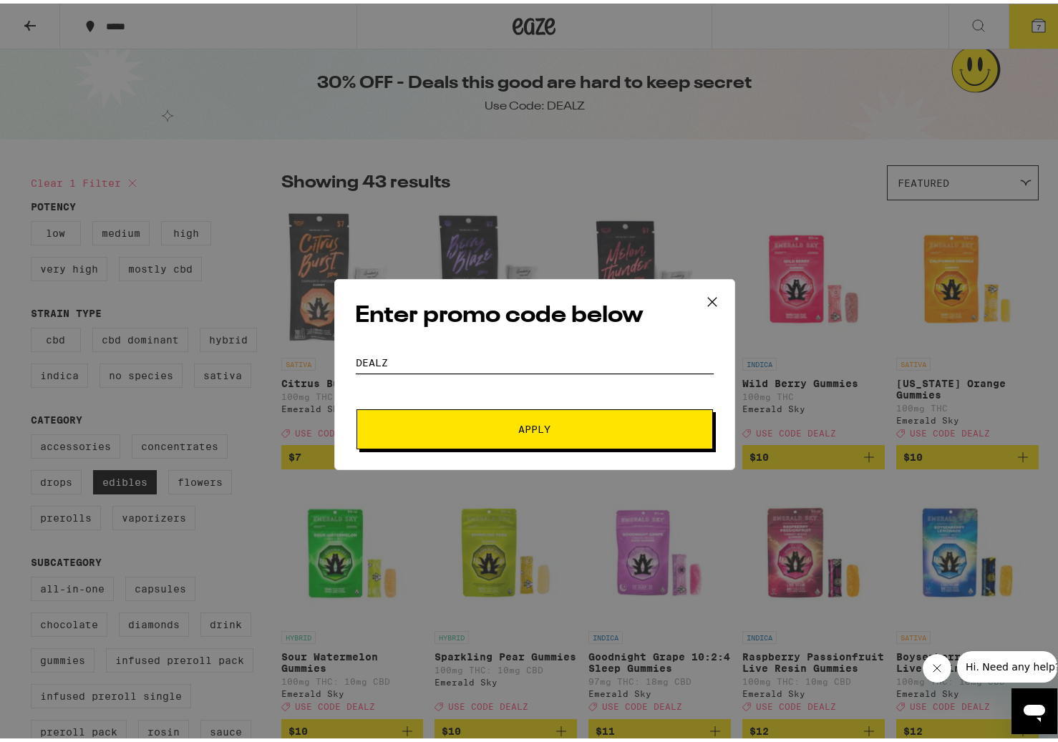
type input "dealz"
click at [512, 447] on div "Enter promo code below Promo Code dealz Apply" at bounding box center [534, 370] width 401 height 191
click at [513, 443] on button "Apply" at bounding box center [534, 426] width 356 height 40
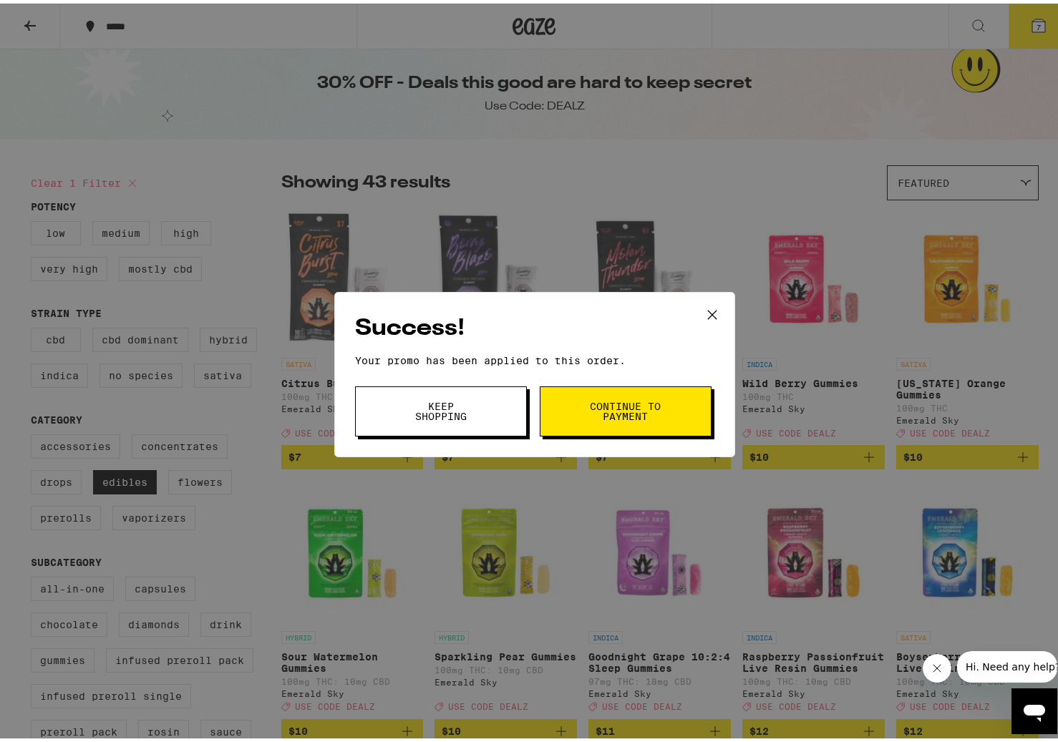
click at [463, 389] on button "Keep Shopping" at bounding box center [441, 408] width 172 height 50
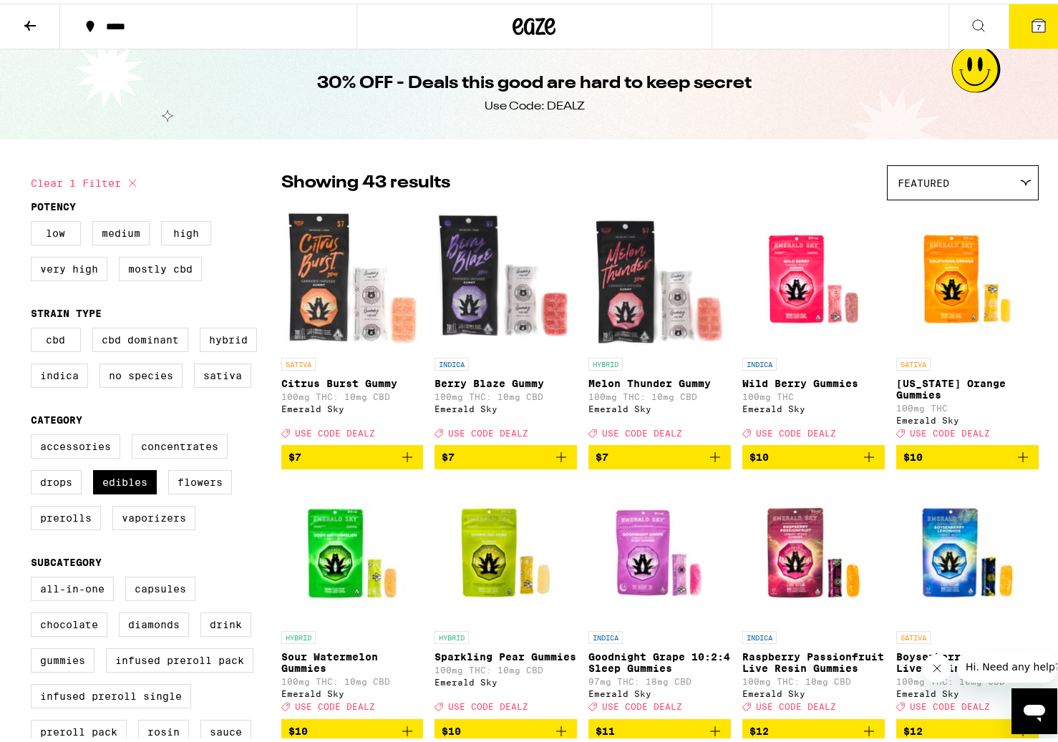
click at [1034, 17] on icon at bounding box center [1038, 22] width 17 height 17
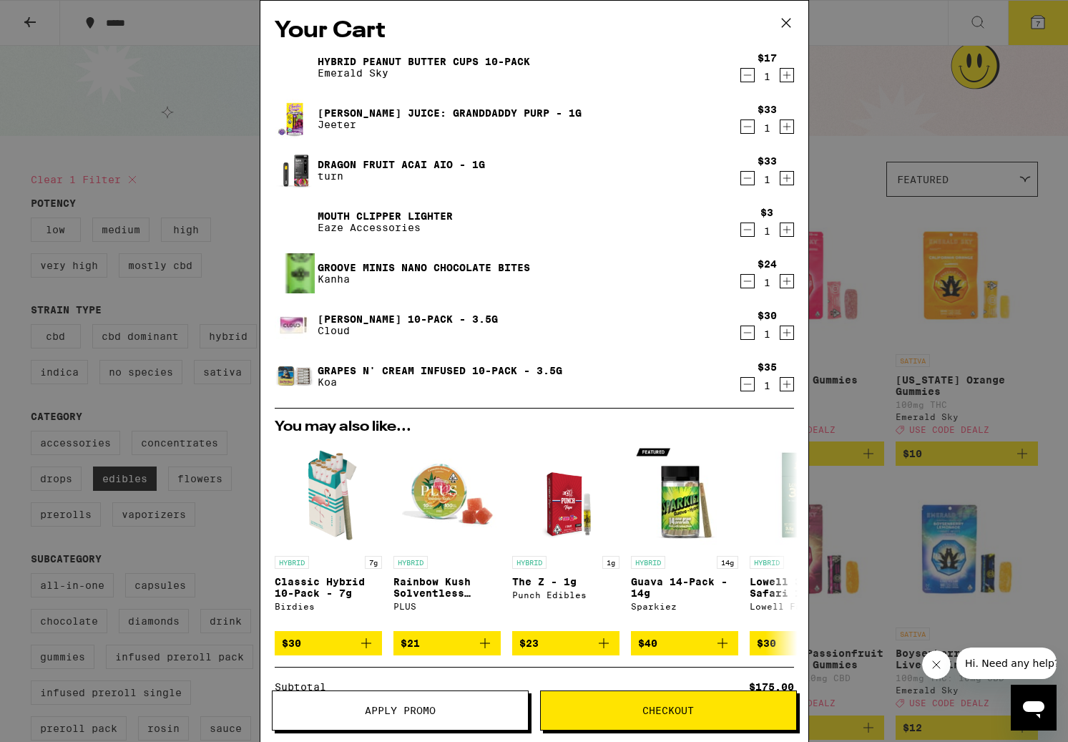
click at [445, 361] on div "Grapes N' Cream Infused 10-Pack - 3.5g Koa" at bounding box center [507, 376] width 464 height 40
click at [741, 180] on icon "Decrement" at bounding box center [747, 178] width 13 height 17
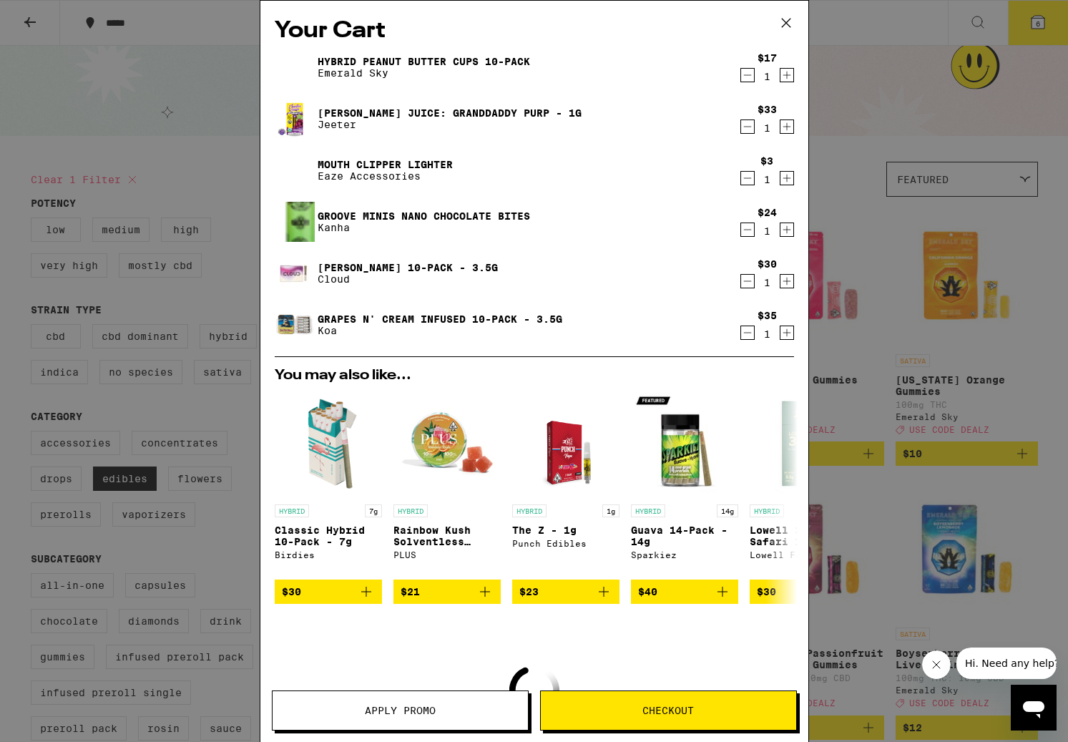
click at [741, 180] on icon "Decrement" at bounding box center [747, 178] width 13 height 17
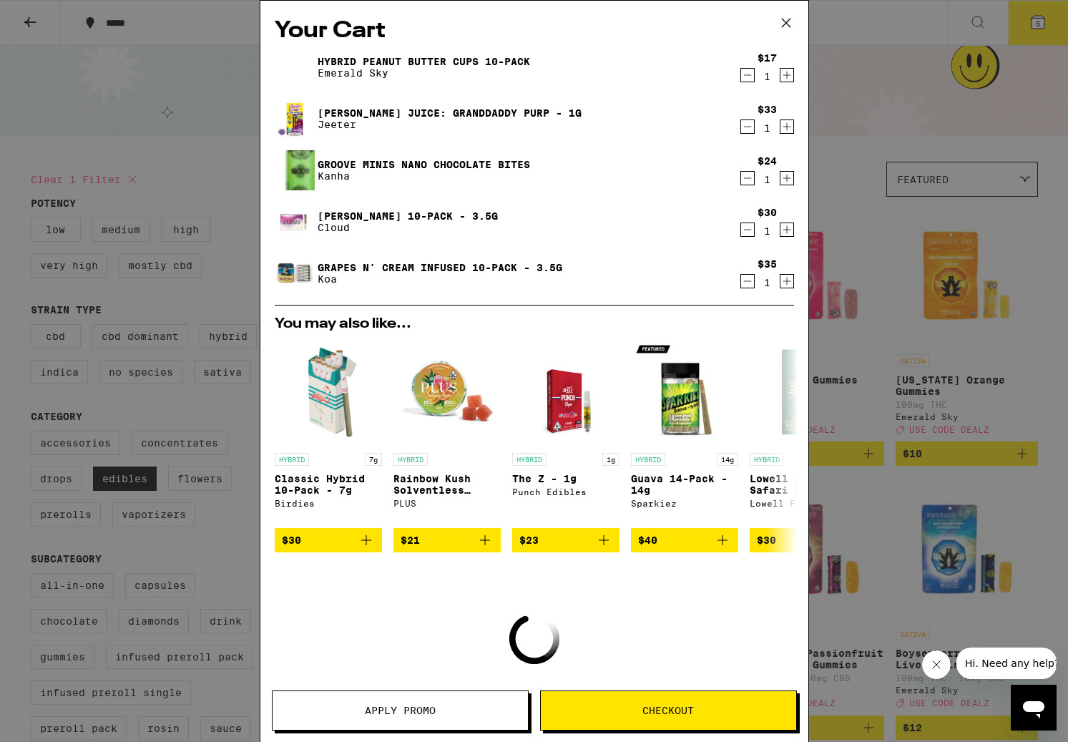
click at [741, 180] on icon "Decrement" at bounding box center [747, 178] width 13 height 17
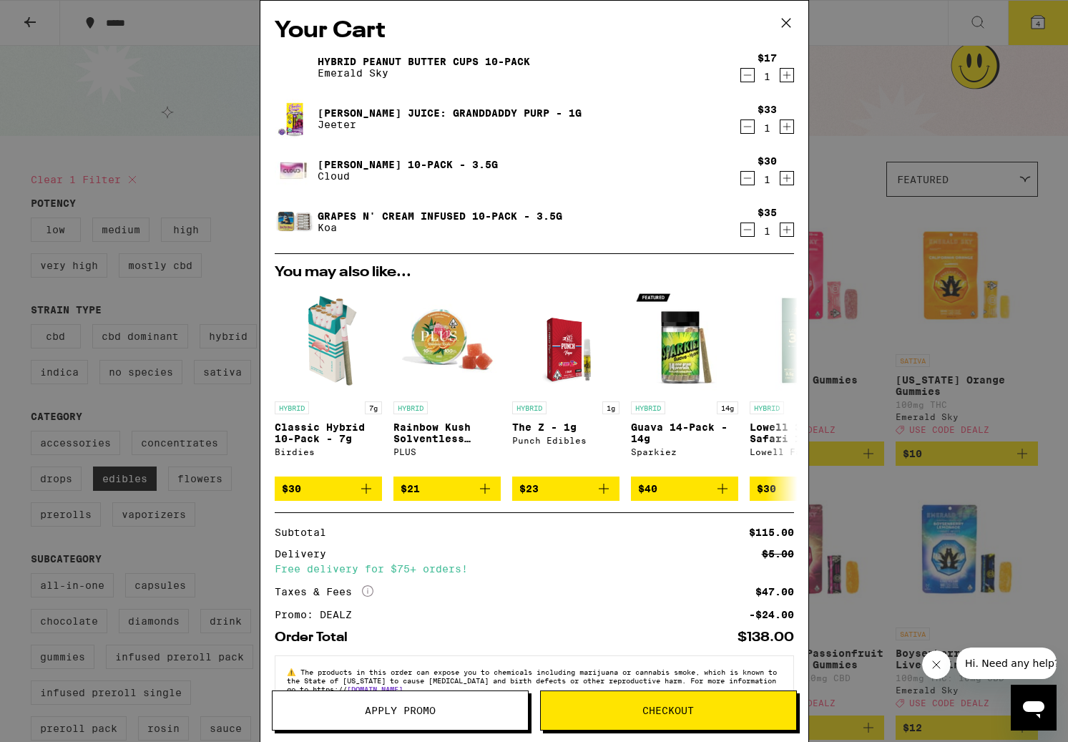
click at [743, 230] on icon "Decrement" at bounding box center [747, 230] width 8 height 0
